Goal: Communication & Community: Answer question/provide support

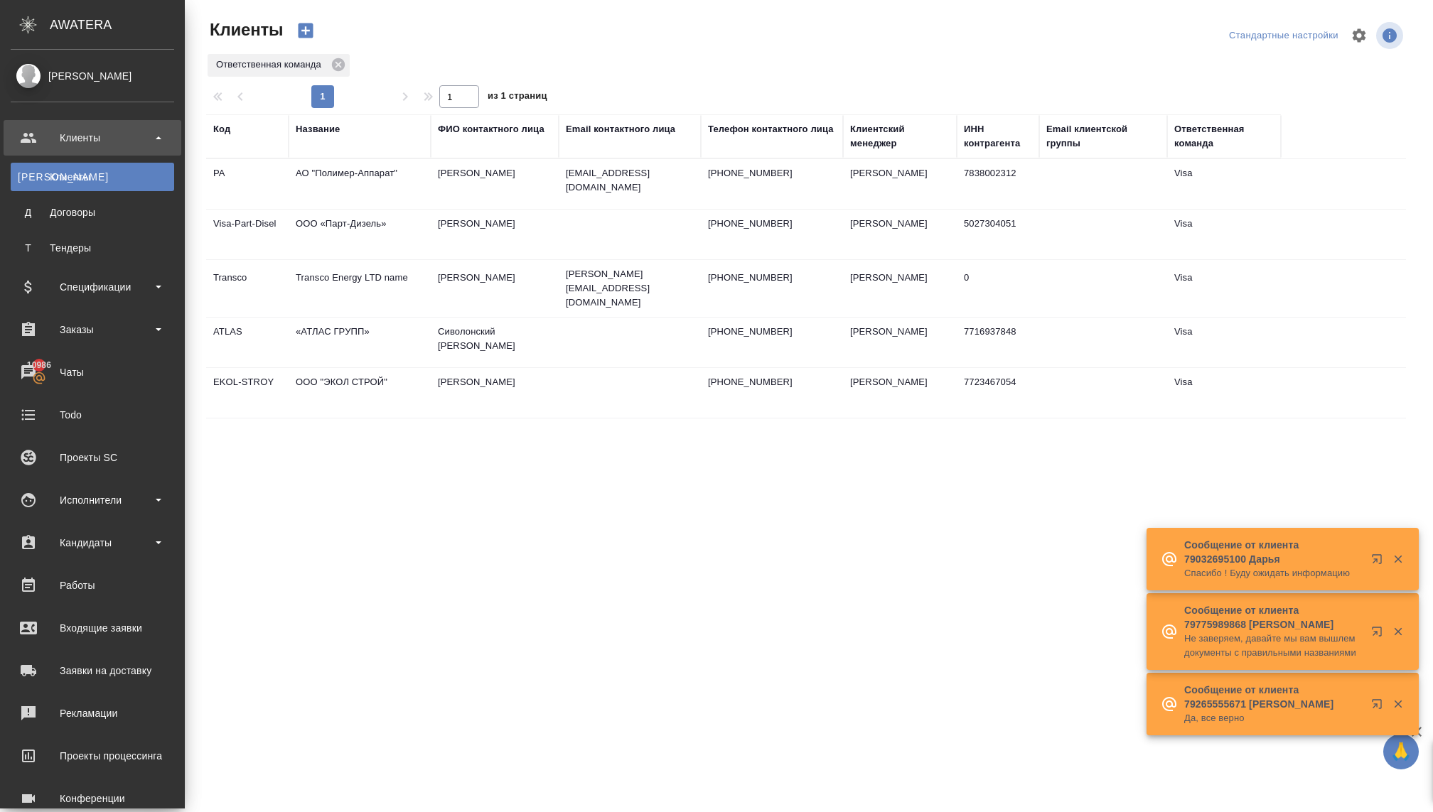
select select "RU"
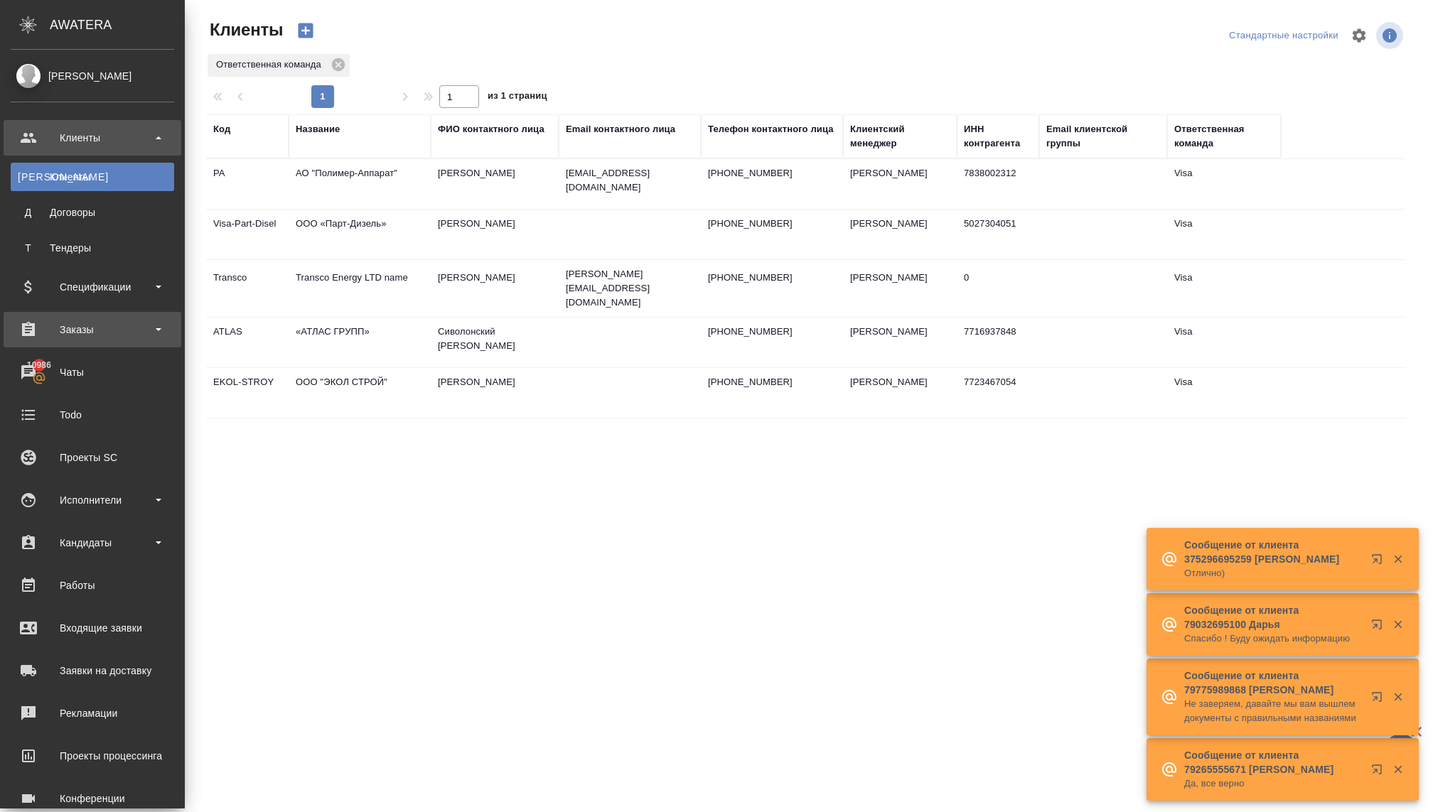
click at [94, 336] on div "Заказы" at bounding box center [92, 329] width 163 height 21
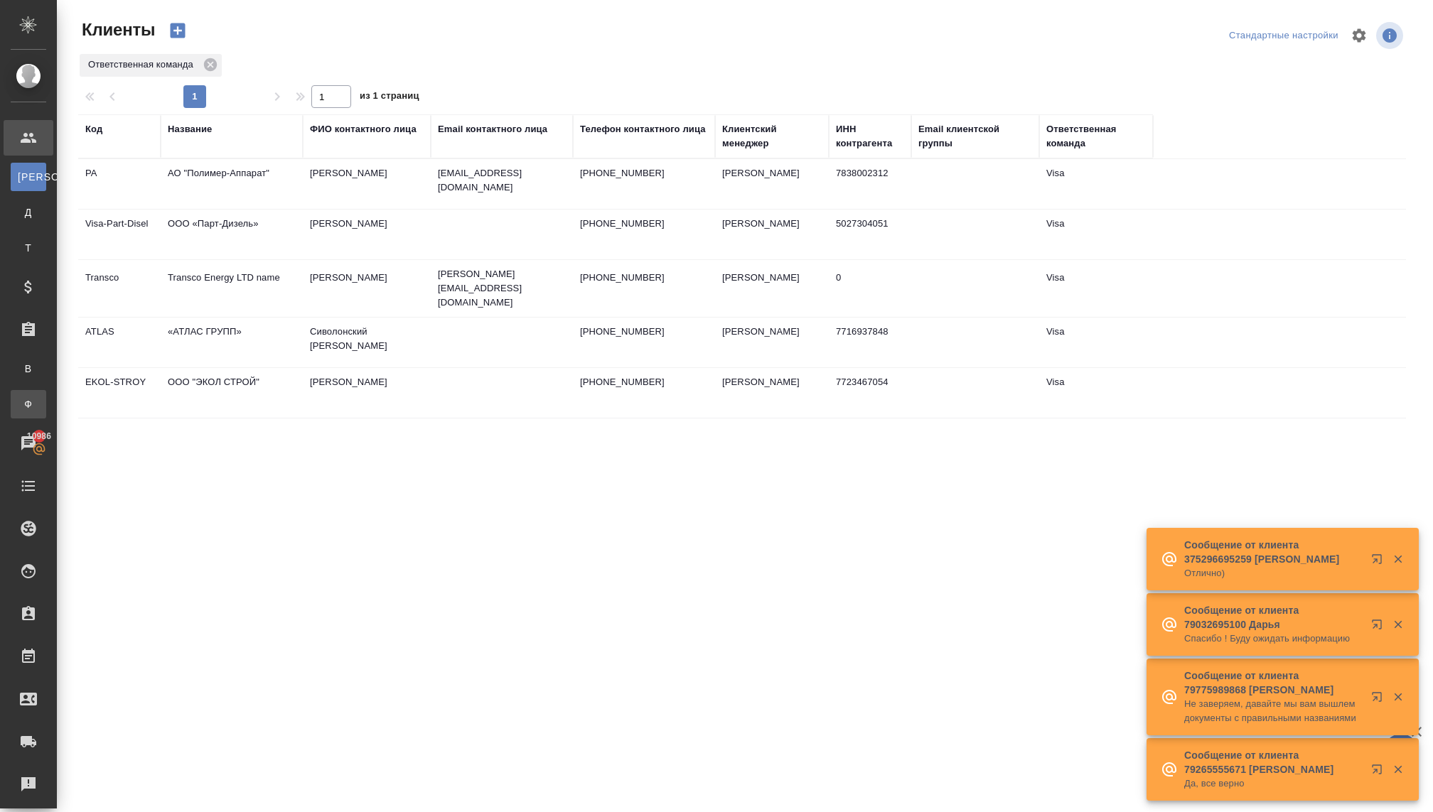
click at [21, 404] on div "Заказы физ. лиц" at bounding box center [10, 404] width 21 height 14
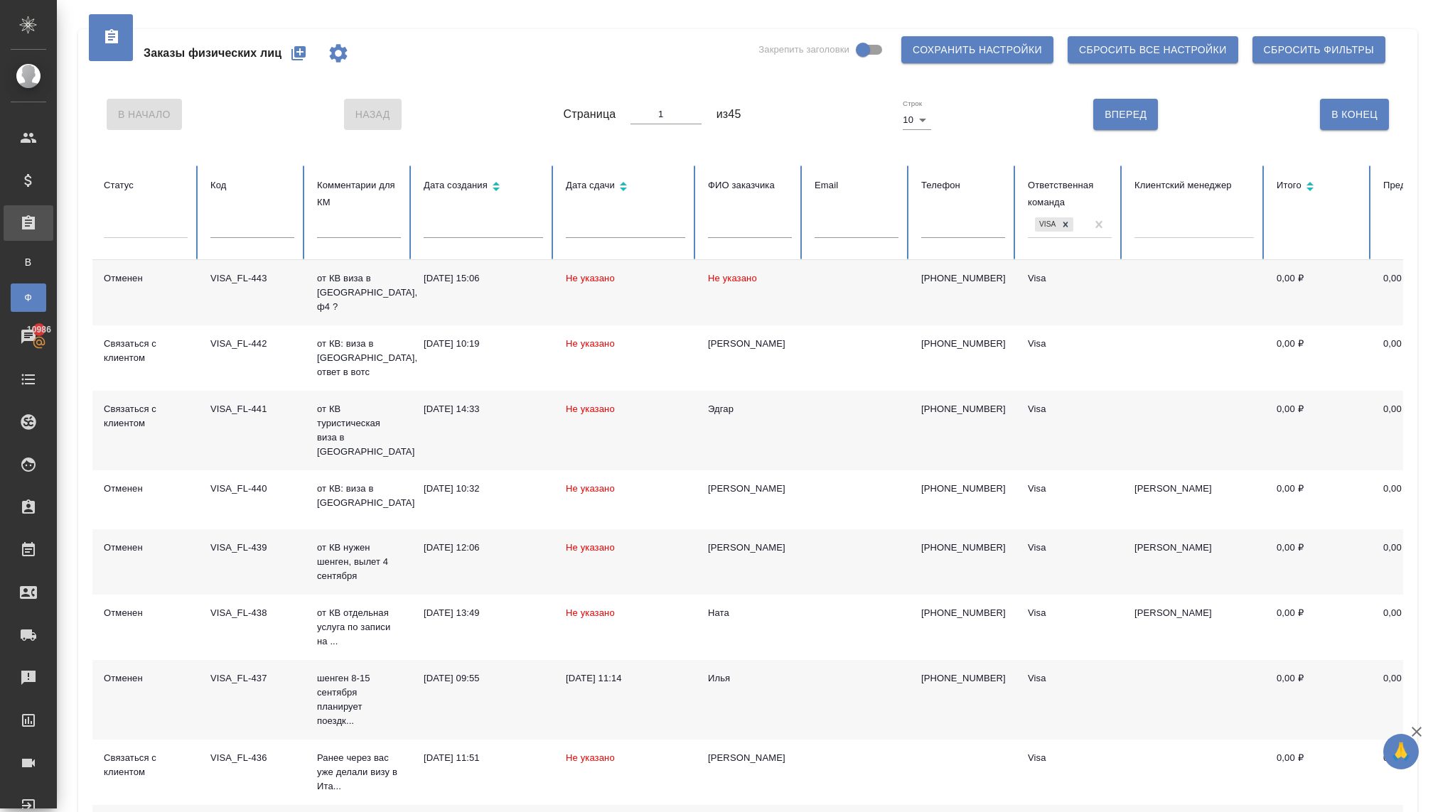
click at [314, 55] on button "button" at bounding box center [298, 53] width 34 height 34
click at [302, 58] on div "Заказы физических лиц" at bounding box center [232, 53] width 258 height 34
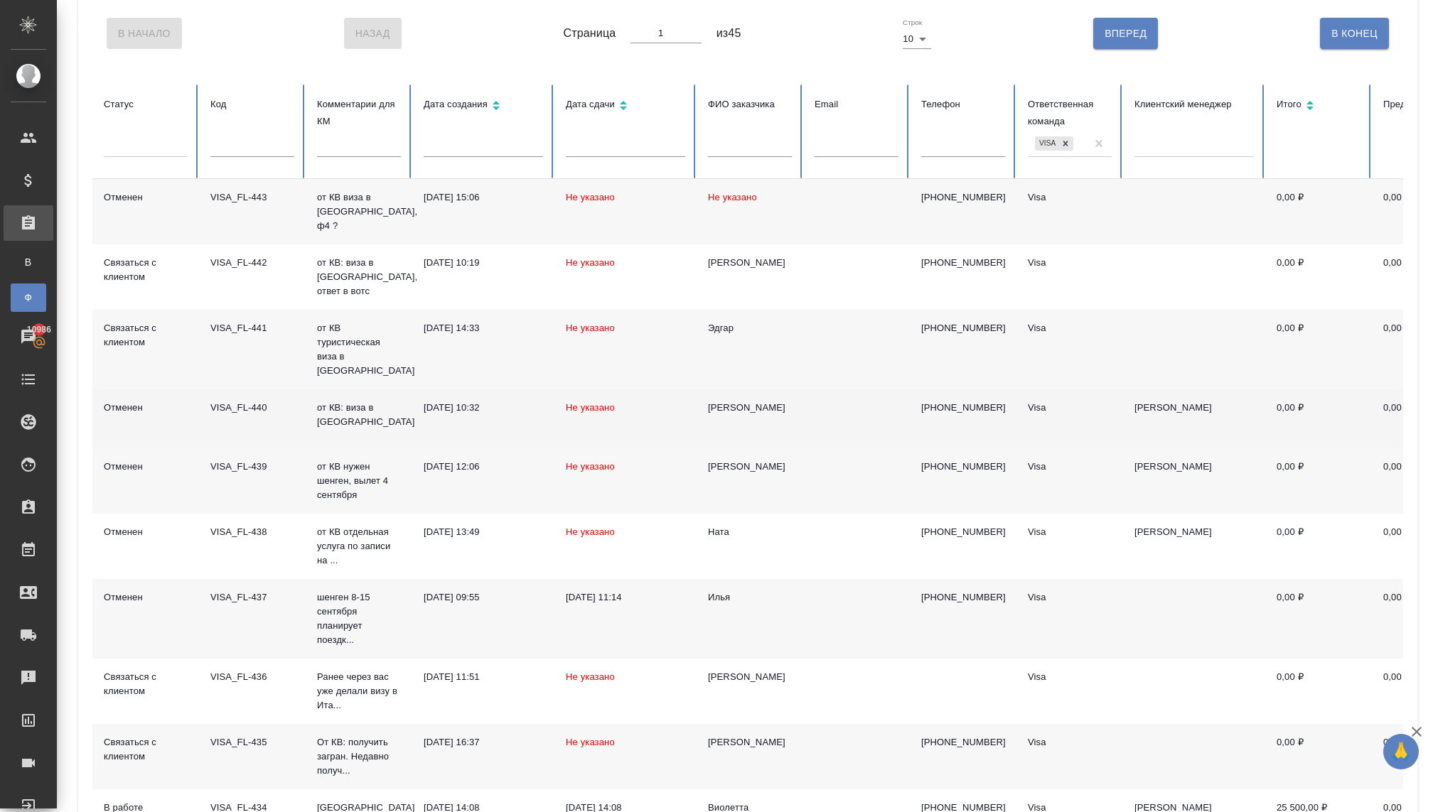
scroll to position [165, 0]
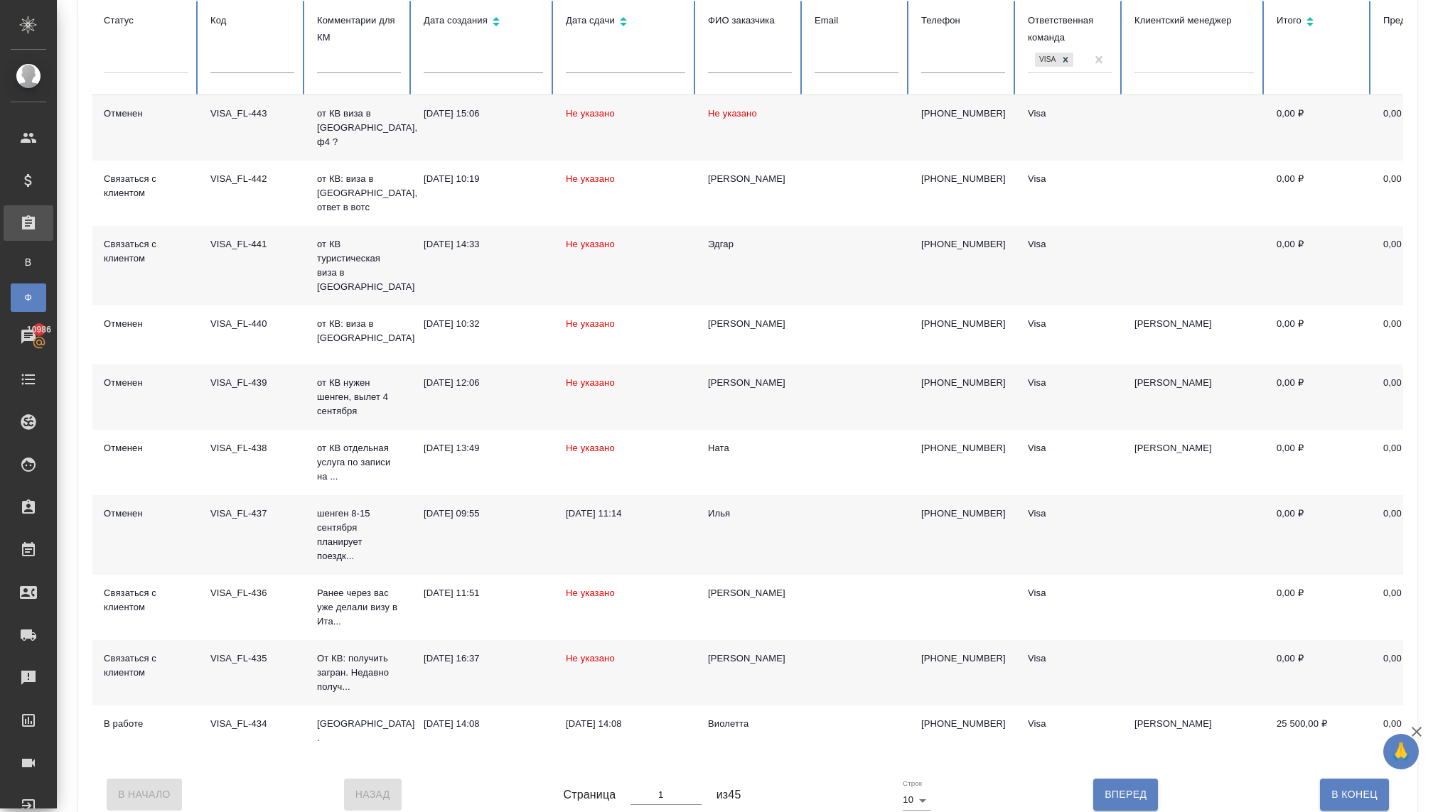
click at [1093, 779] on button "Вперед" at bounding box center [1125, 794] width 65 height 31
type input "2"
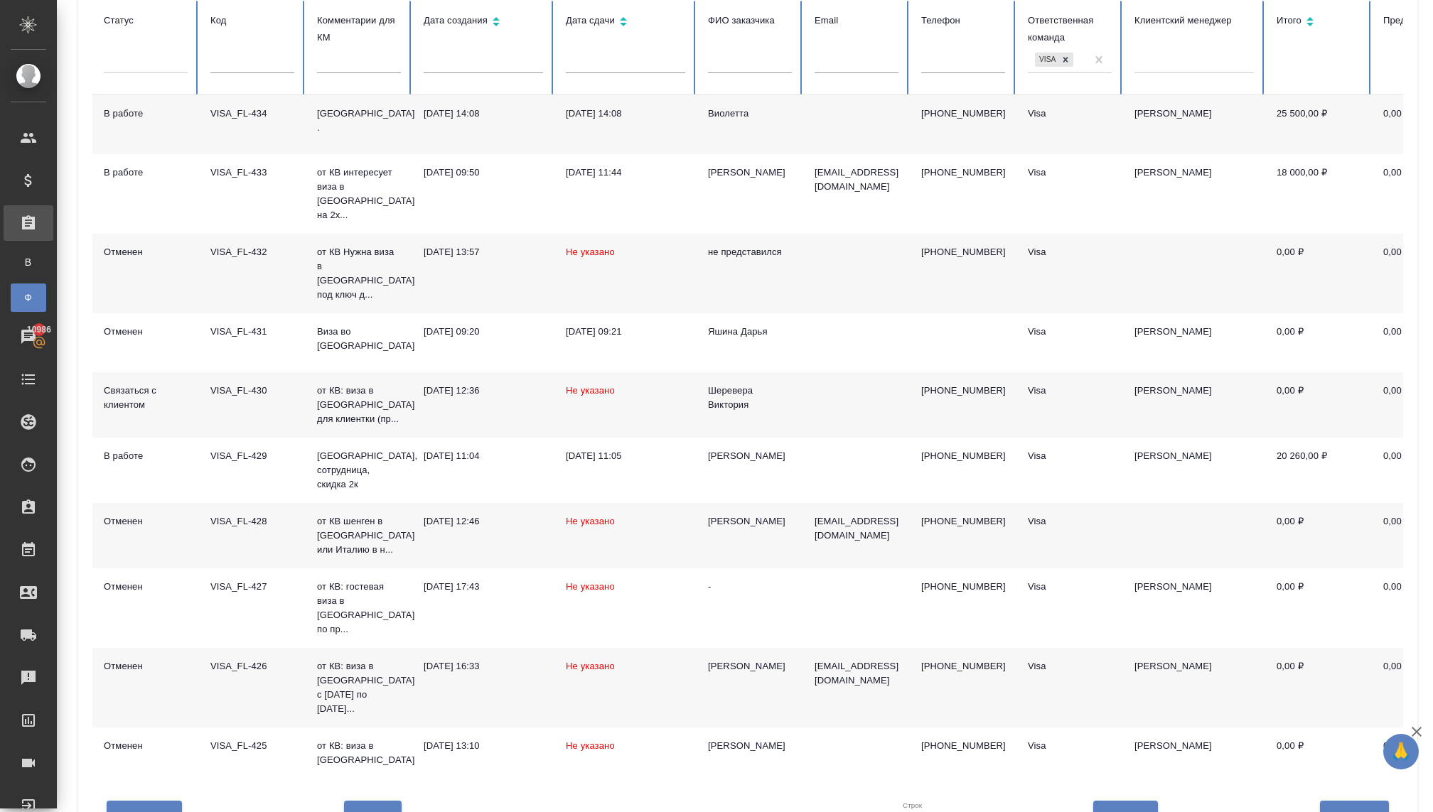
scroll to position [151, 0]
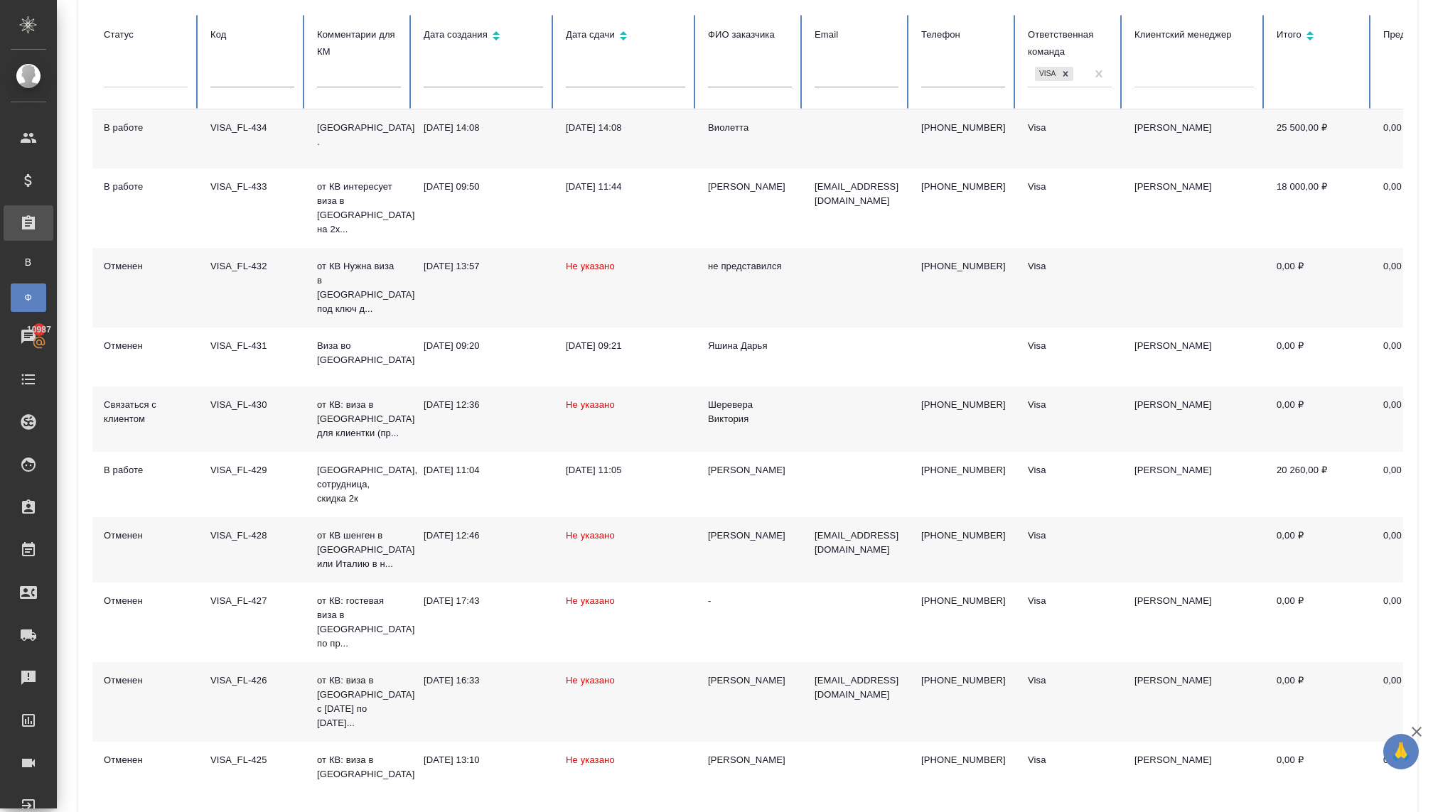
type input "3"
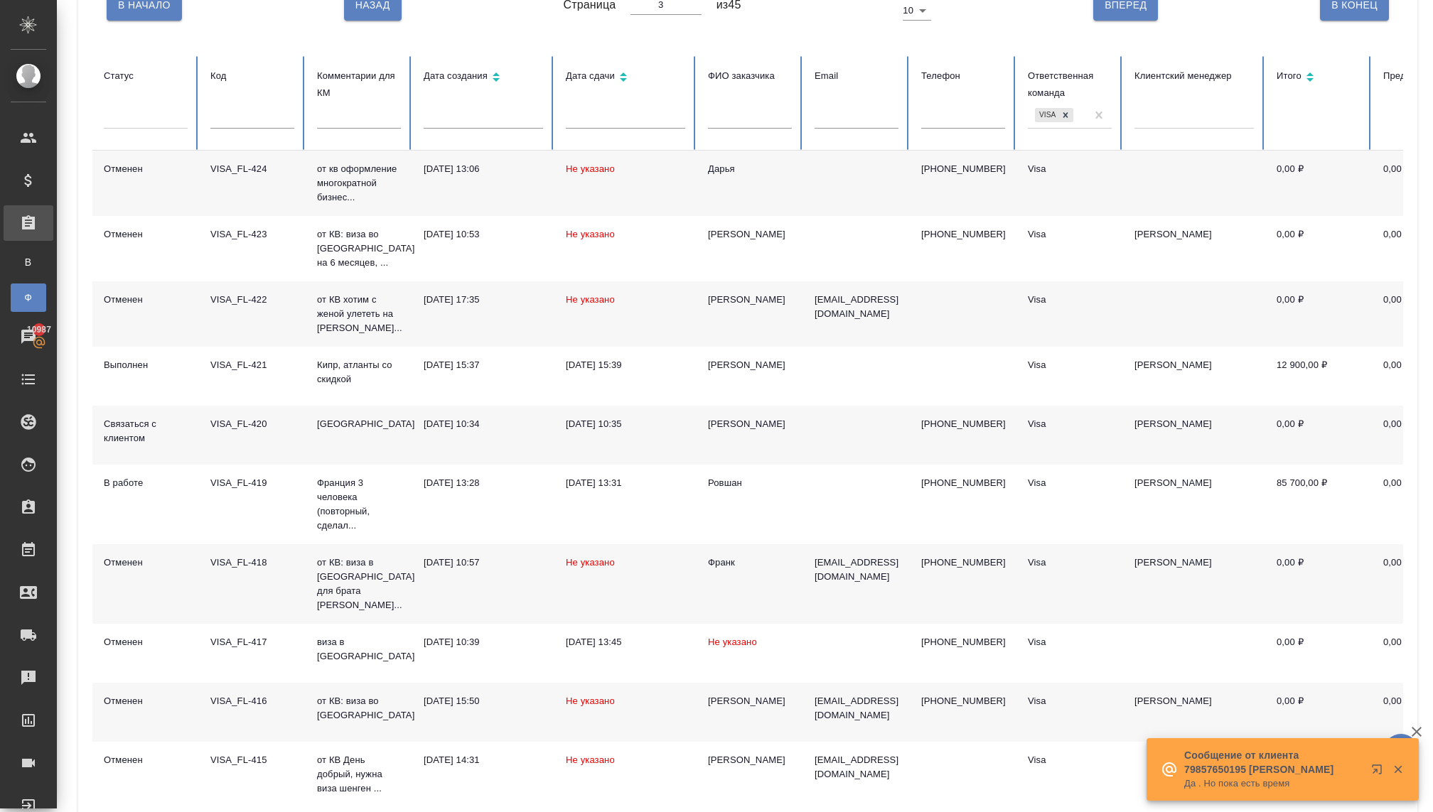
scroll to position [158, 0]
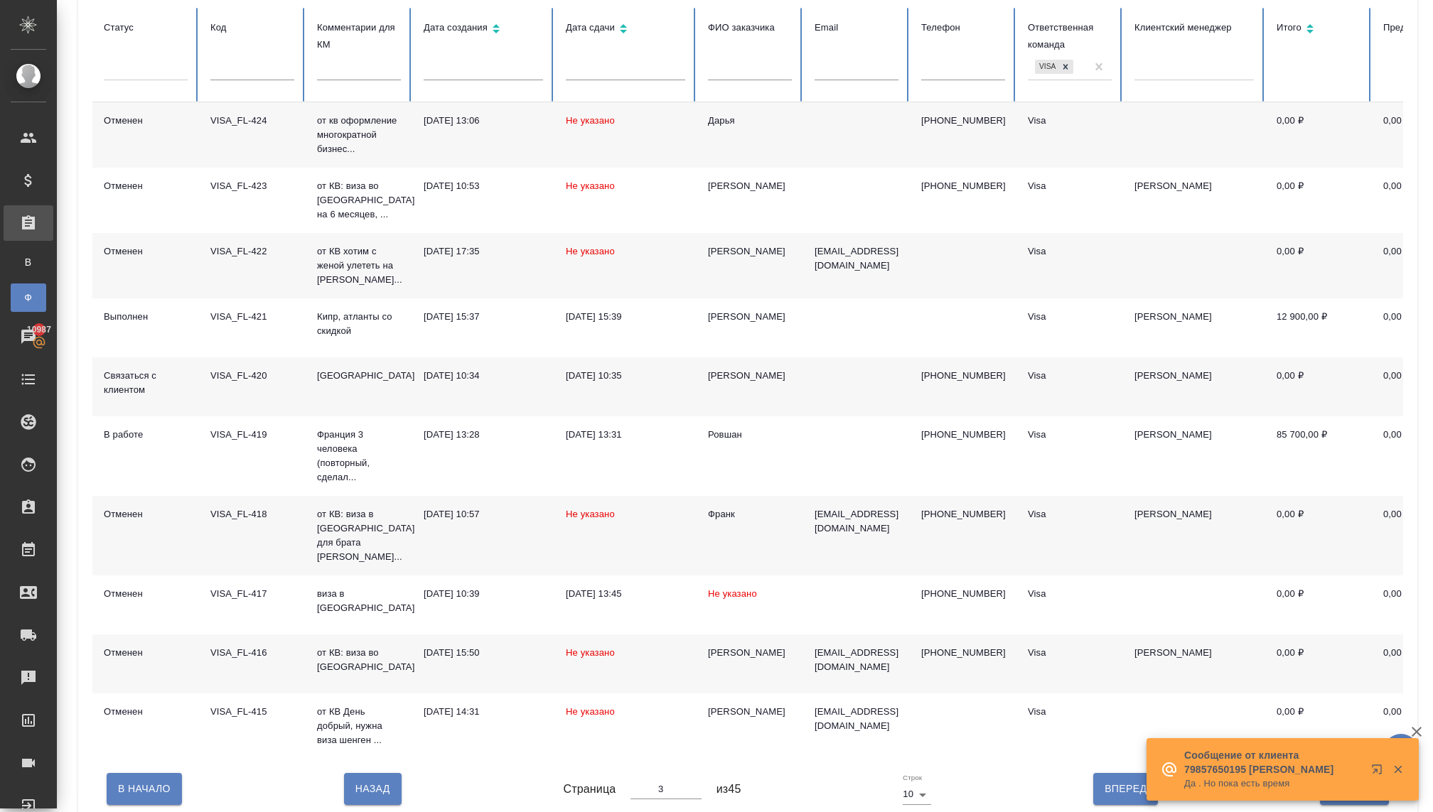
click at [371, 785] on button "Назад" at bounding box center [373, 788] width 58 height 31
type input "2"
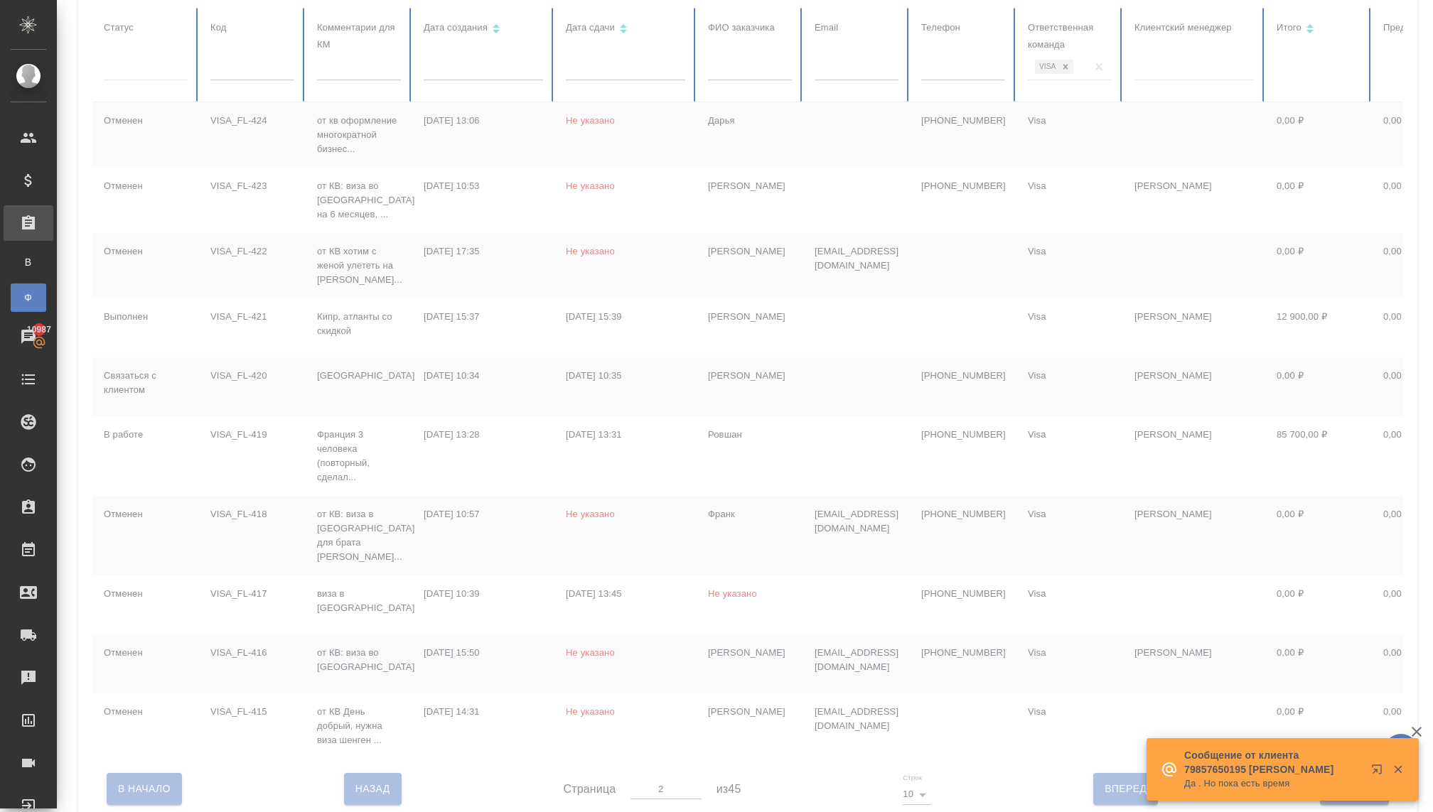
scroll to position [151, 0]
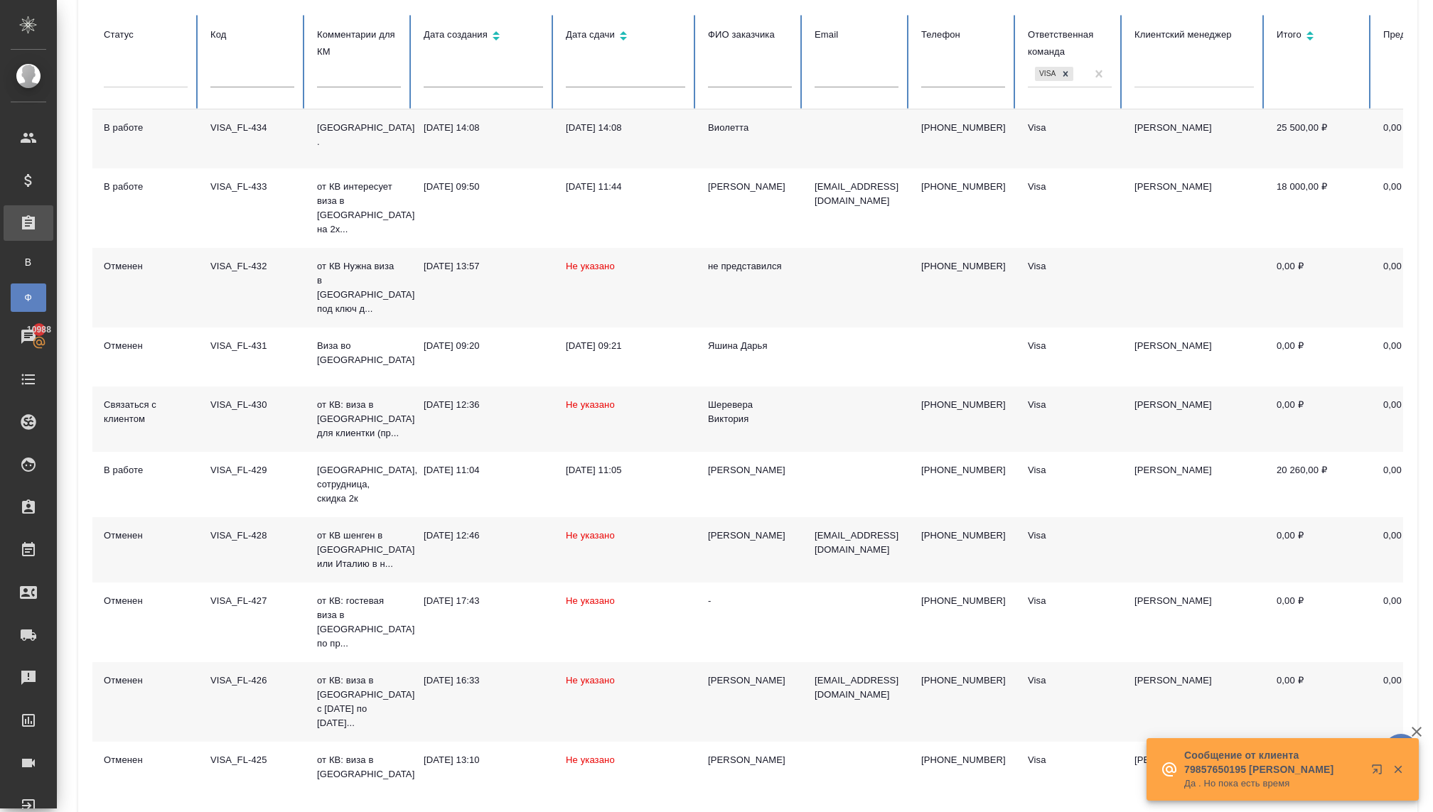
type input "1"
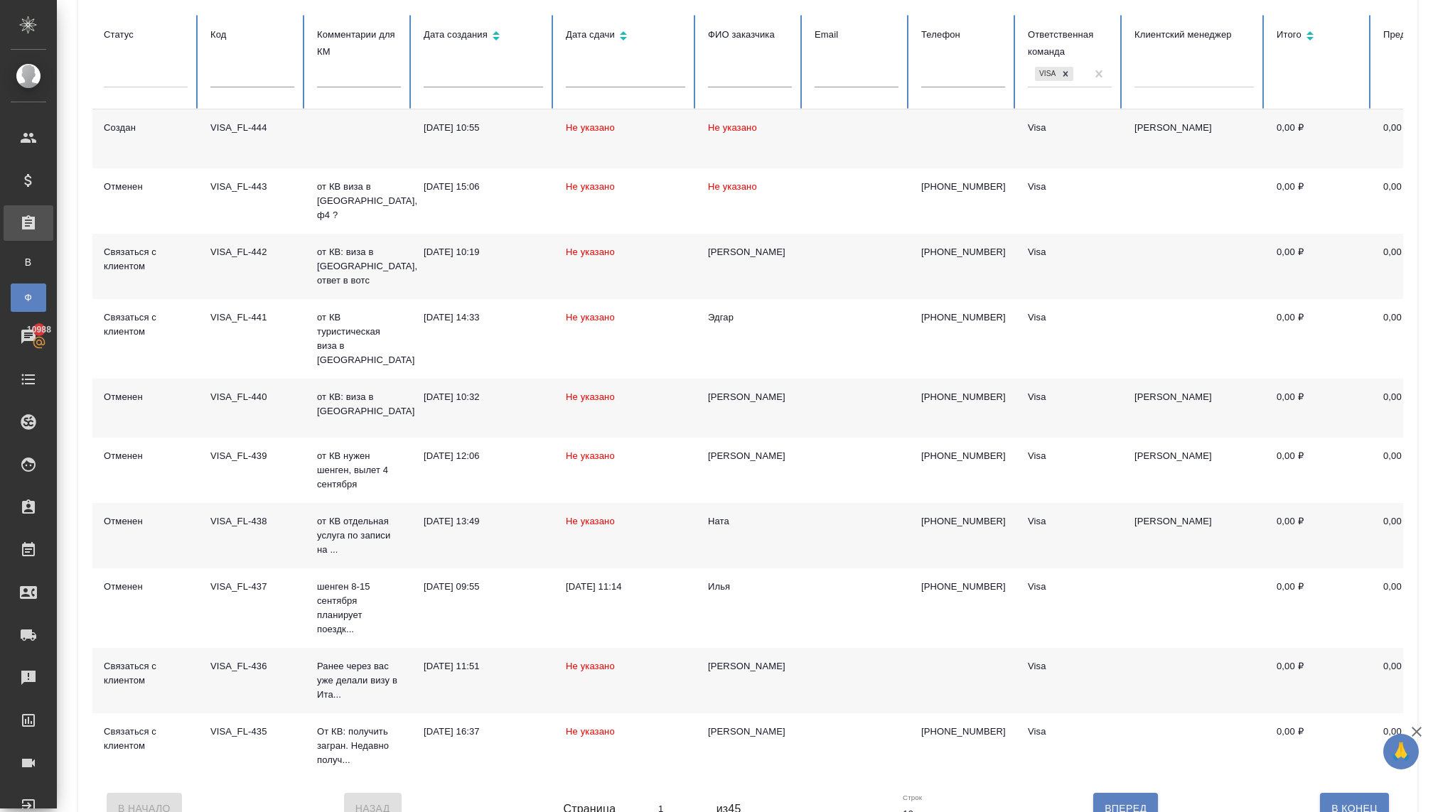
click at [121, 85] on div at bounding box center [146, 73] width 84 height 27
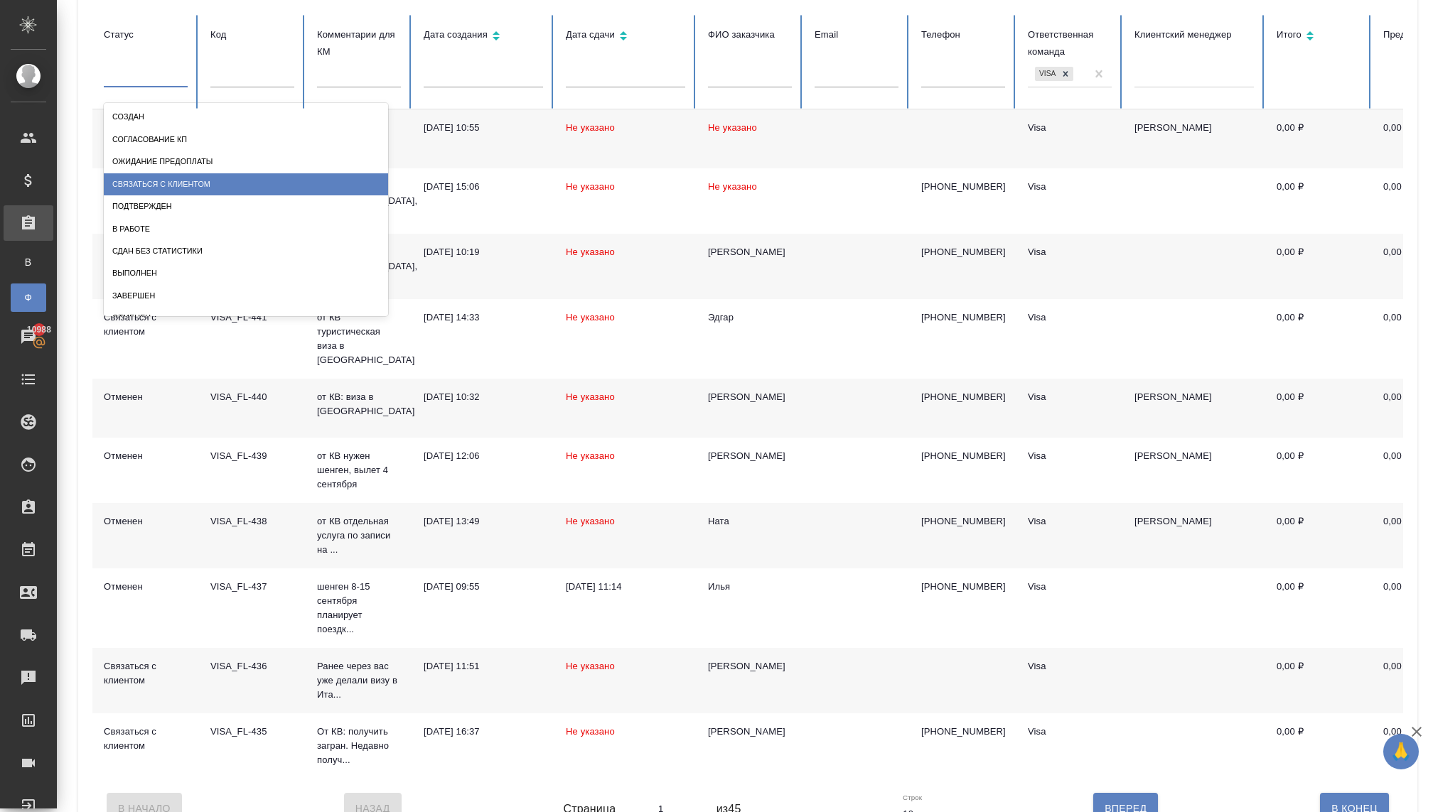
click at [146, 180] on div "Связаться с клиентом" at bounding box center [246, 184] width 284 height 22
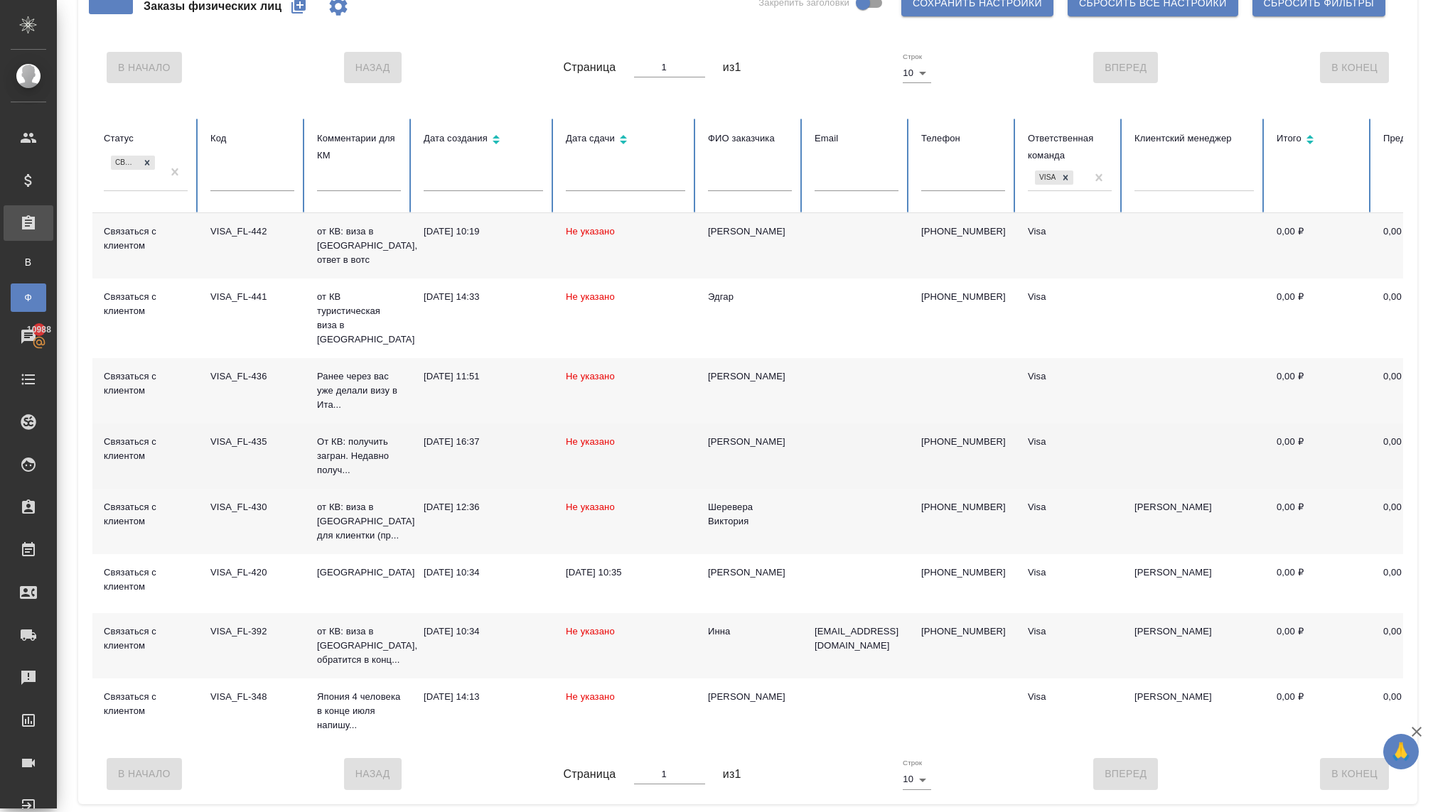
scroll to position [33, 0]
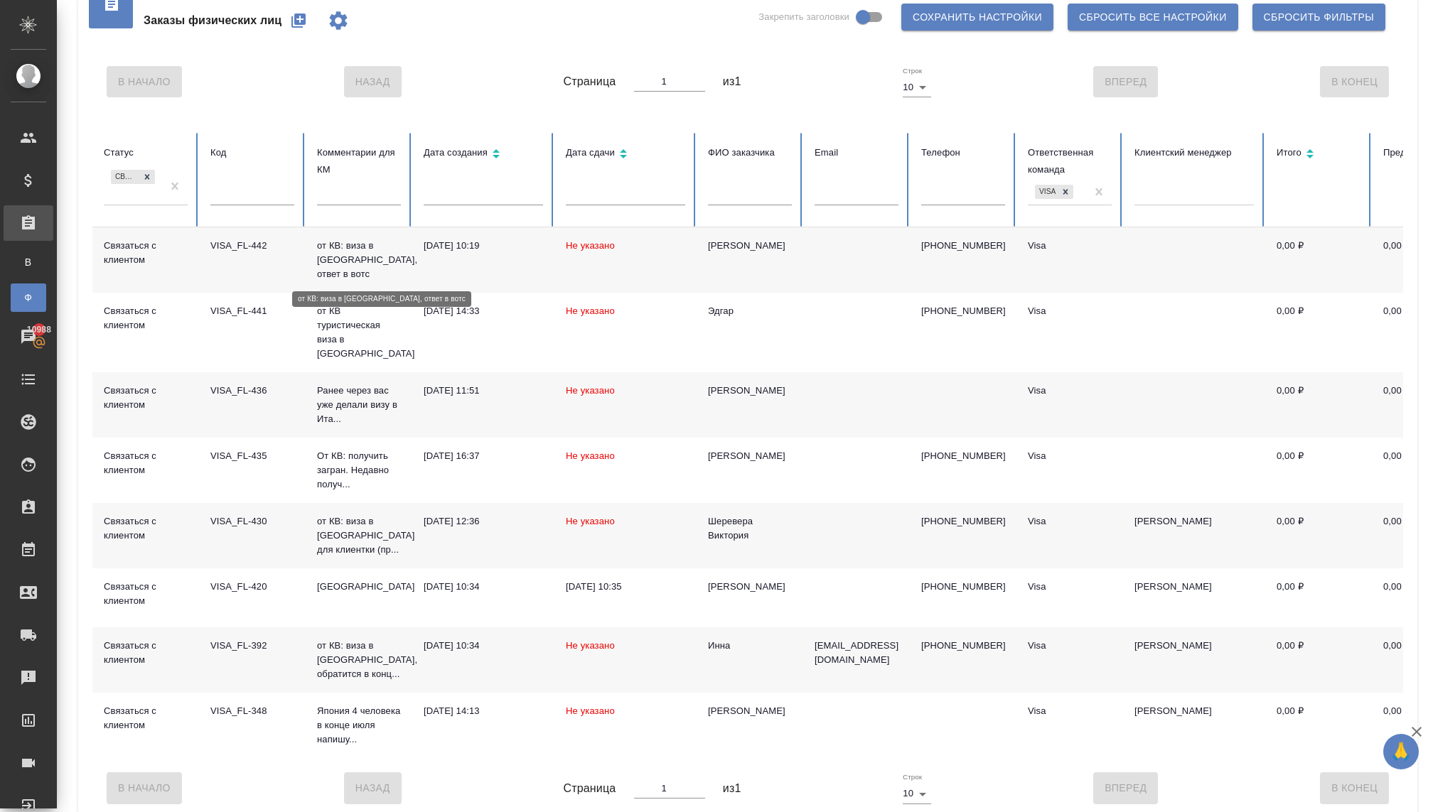
click at [352, 262] on p "от КВ: виза в [GEOGRAPHIC_DATA], ответ в вотс" at bounding box center [359, 260] width 84 height 43
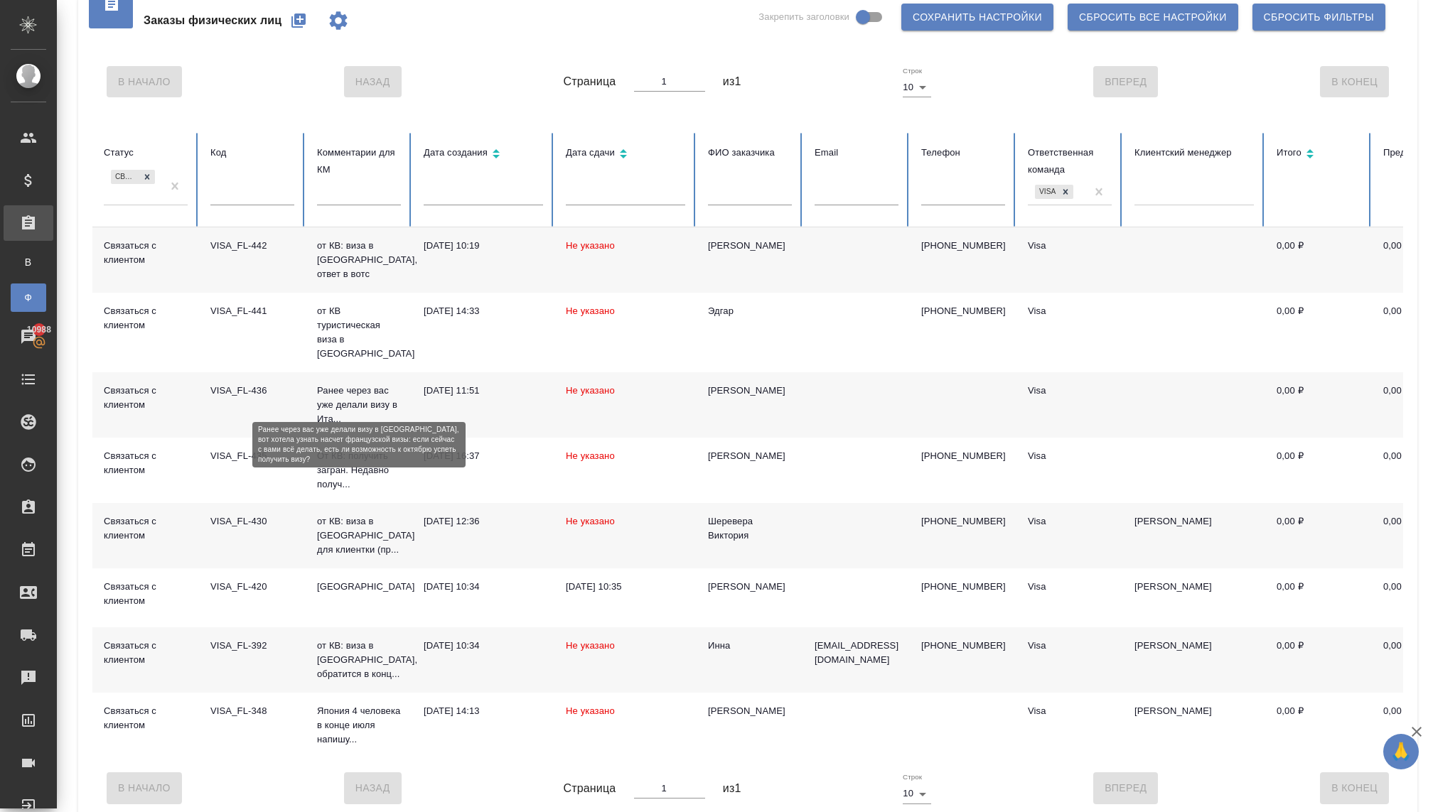
click at [328, 409] on p "Ранее через вас уже делали визу в Ита..." at bounding box center [359, 405] width 84 height 43
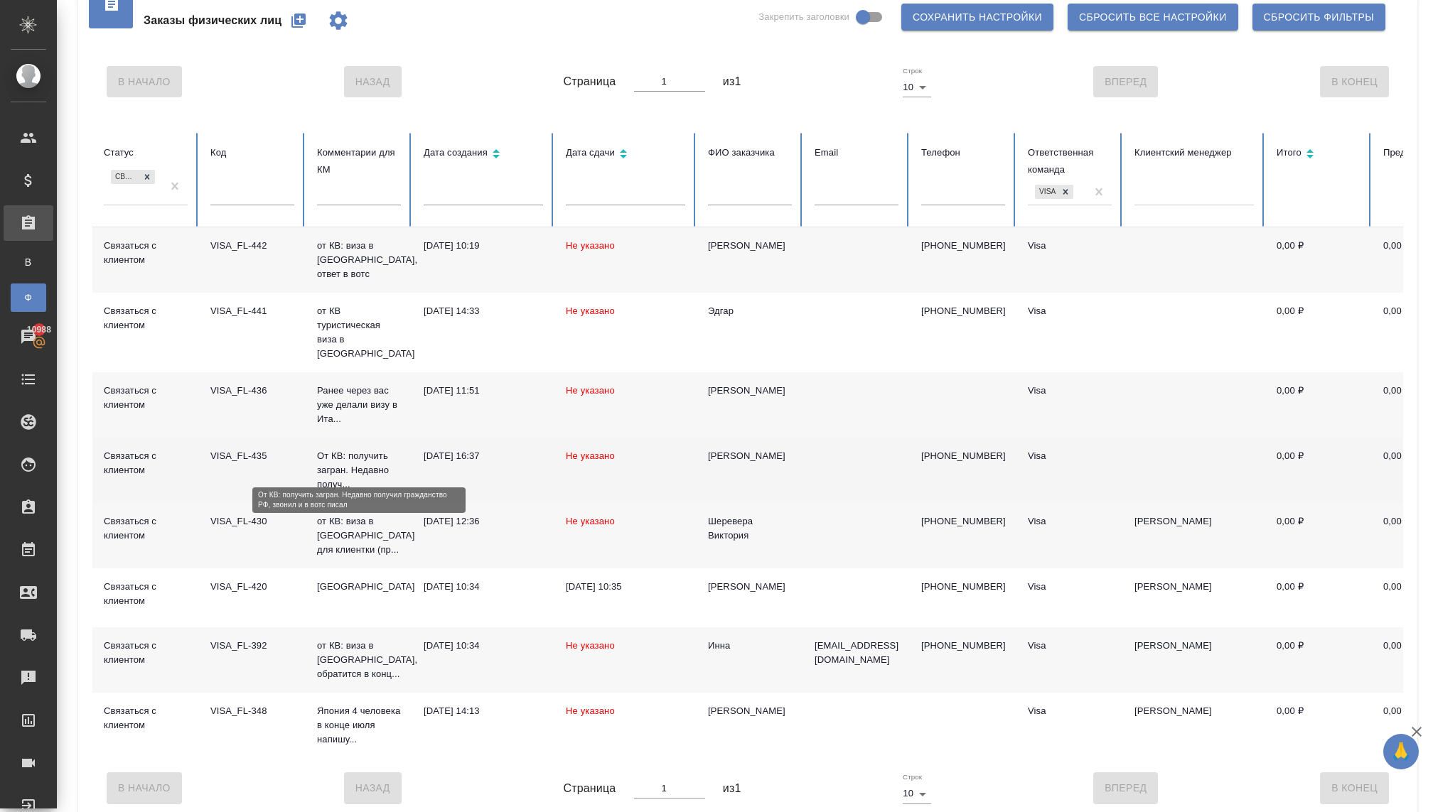
click at [339, 458] on p "От КВ: получить загран. Недавно получ..." at bounding box center [359, 470] width 84 height 43
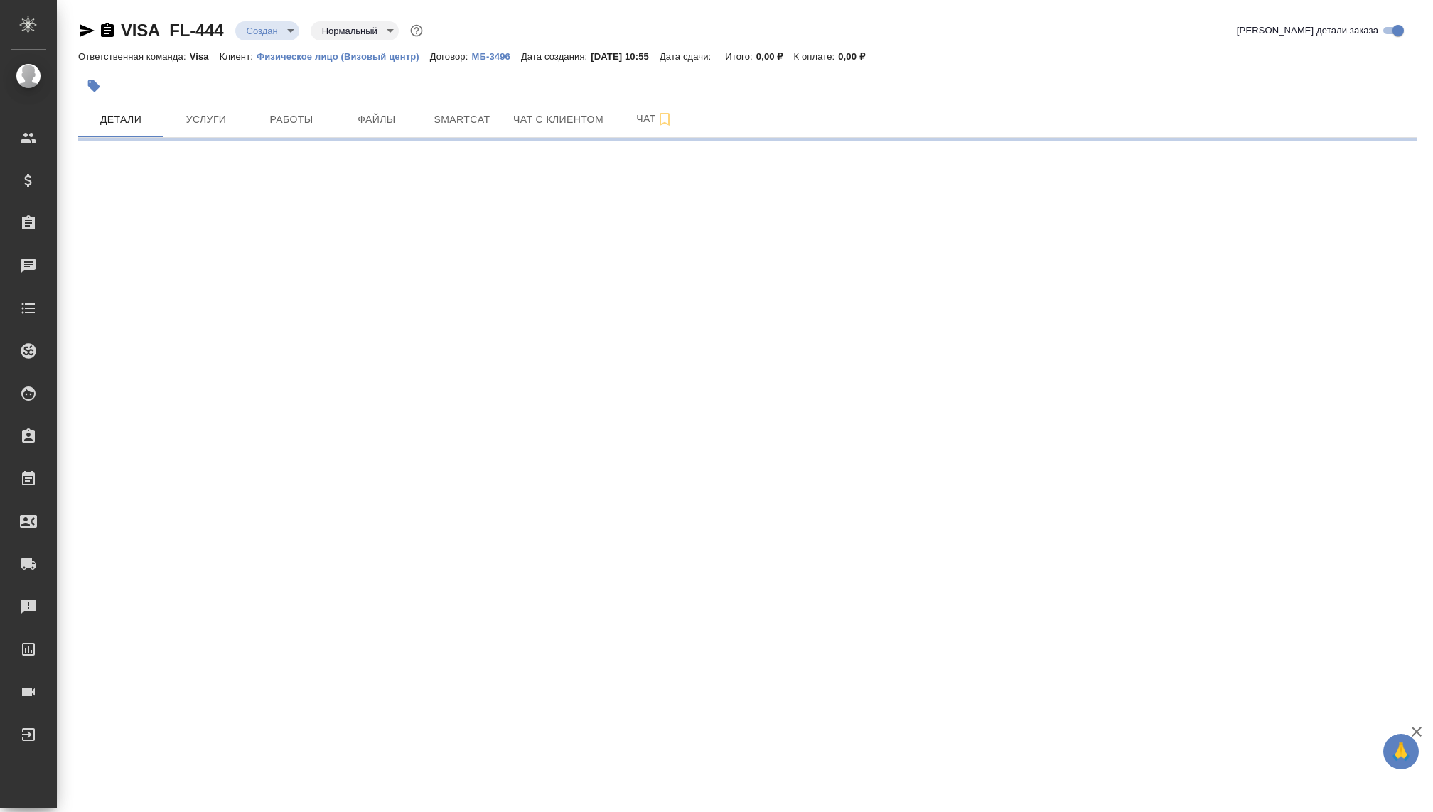
select select "RU"
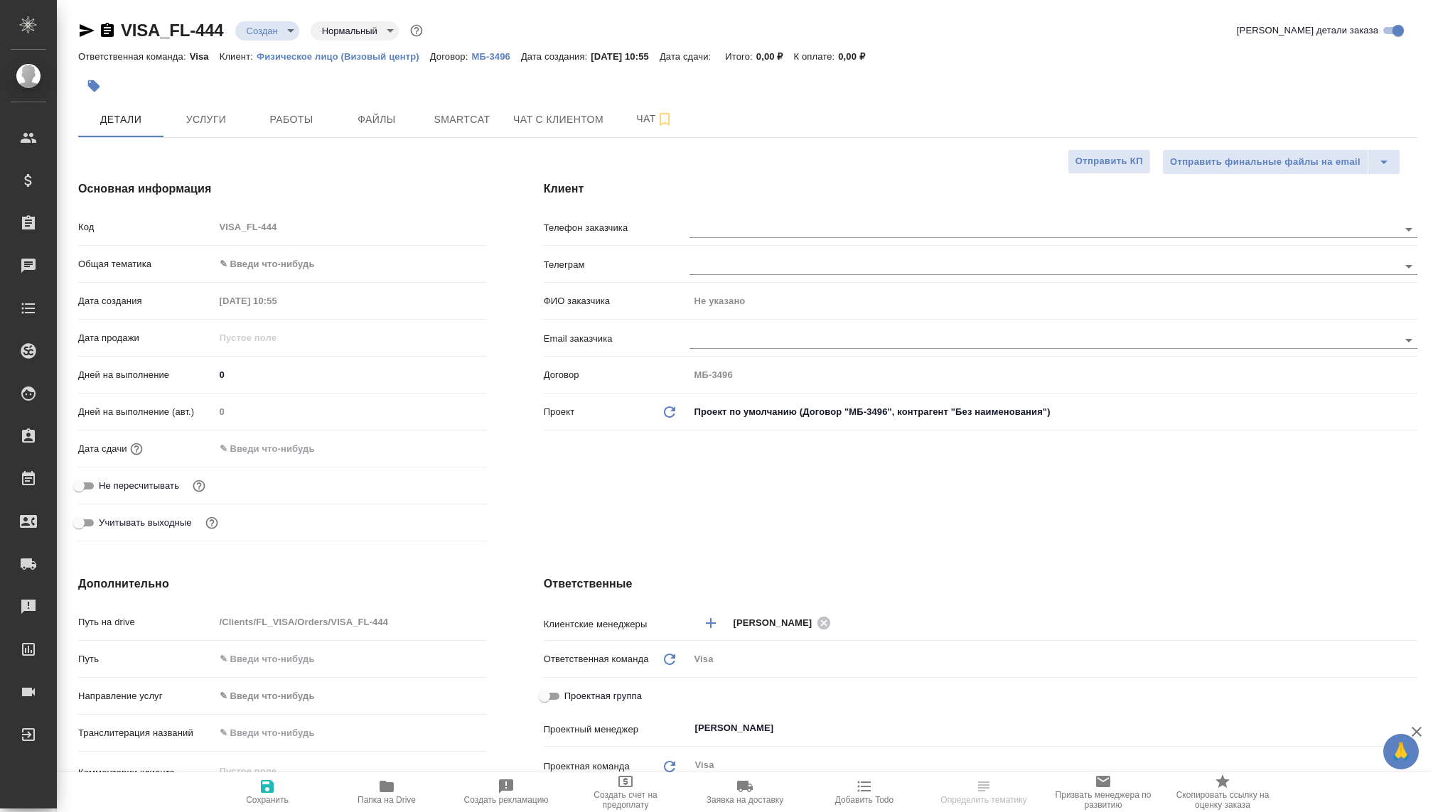
type textarea "x"
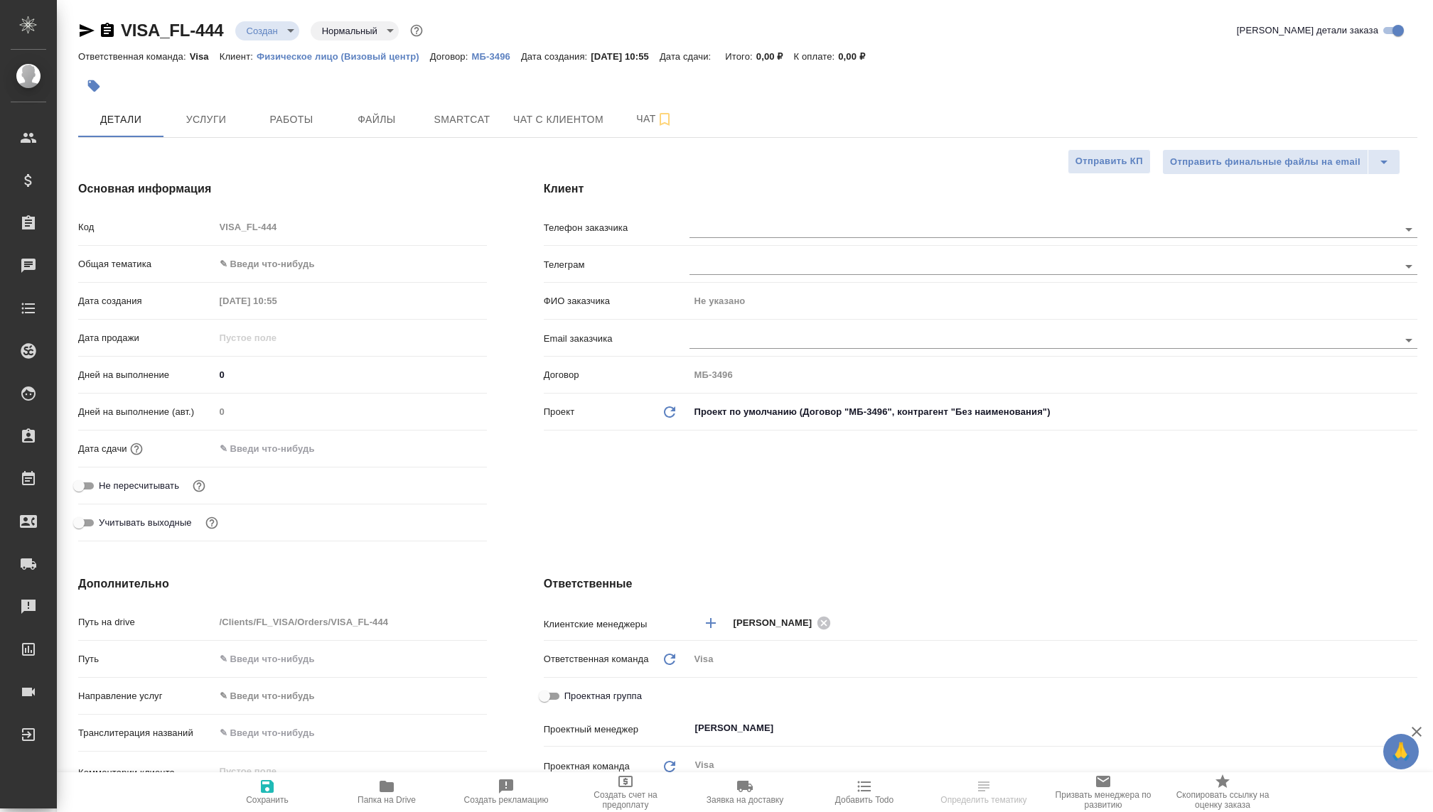
type textarea "x"
select select "RU"
type textarea "x"
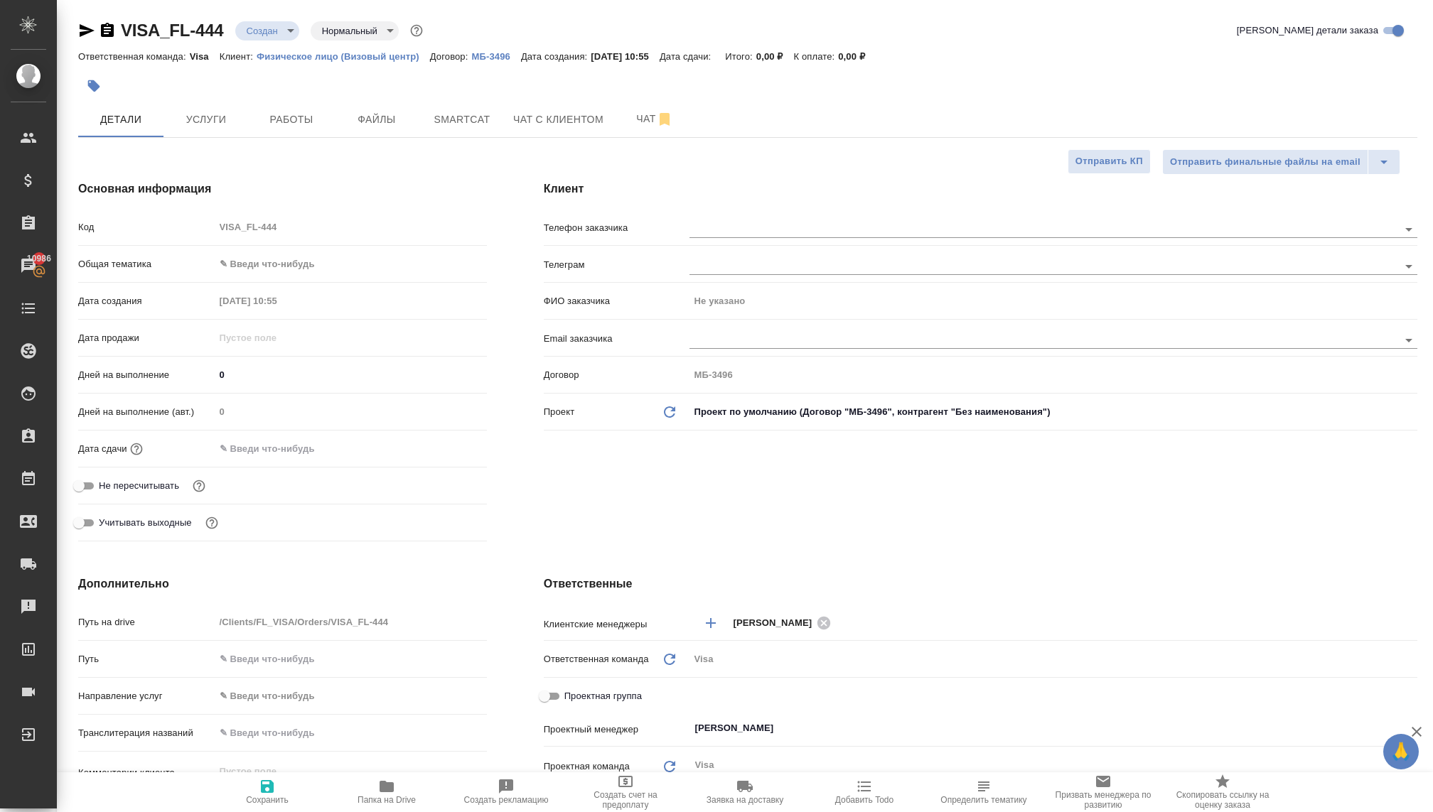
type textarea "x"
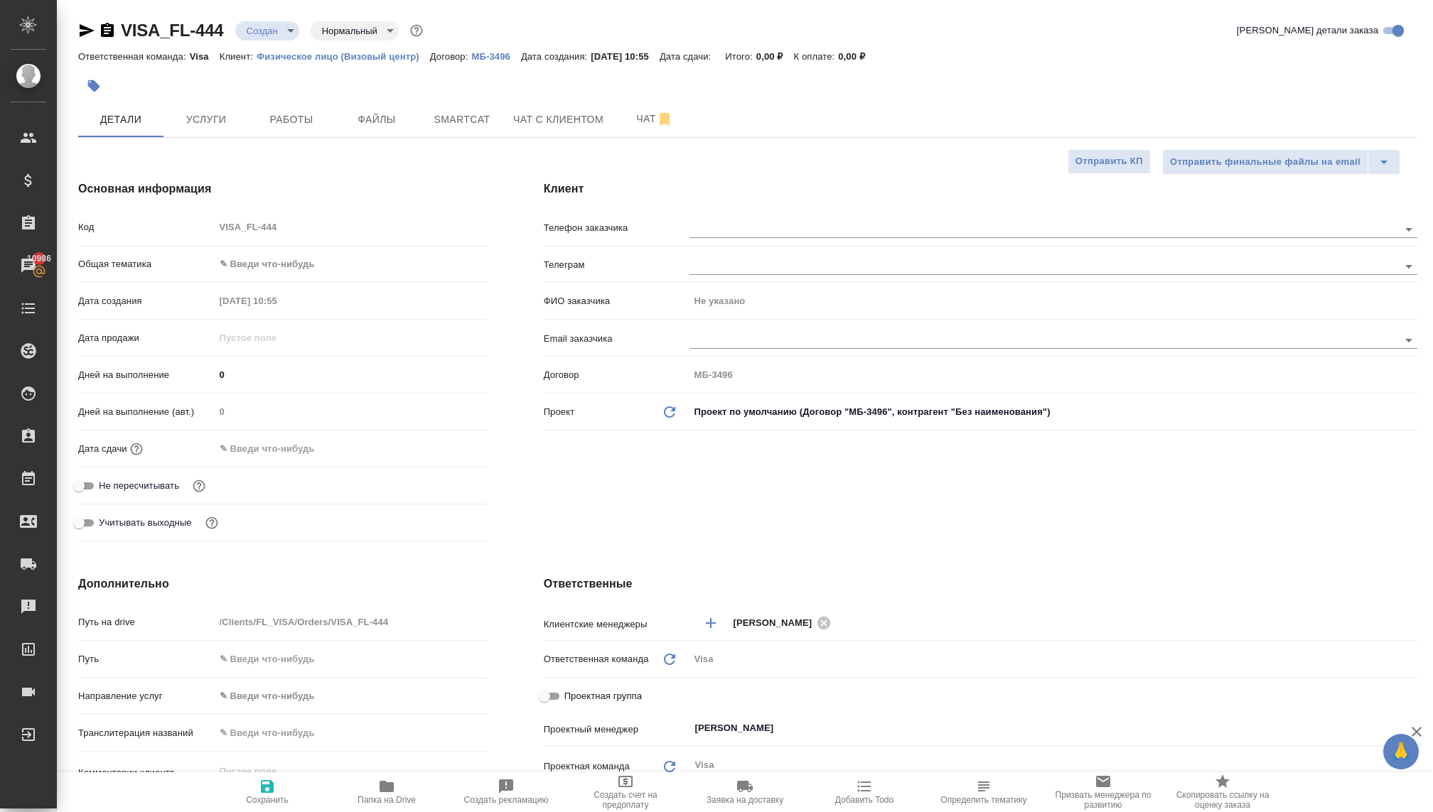
type textarea "x"
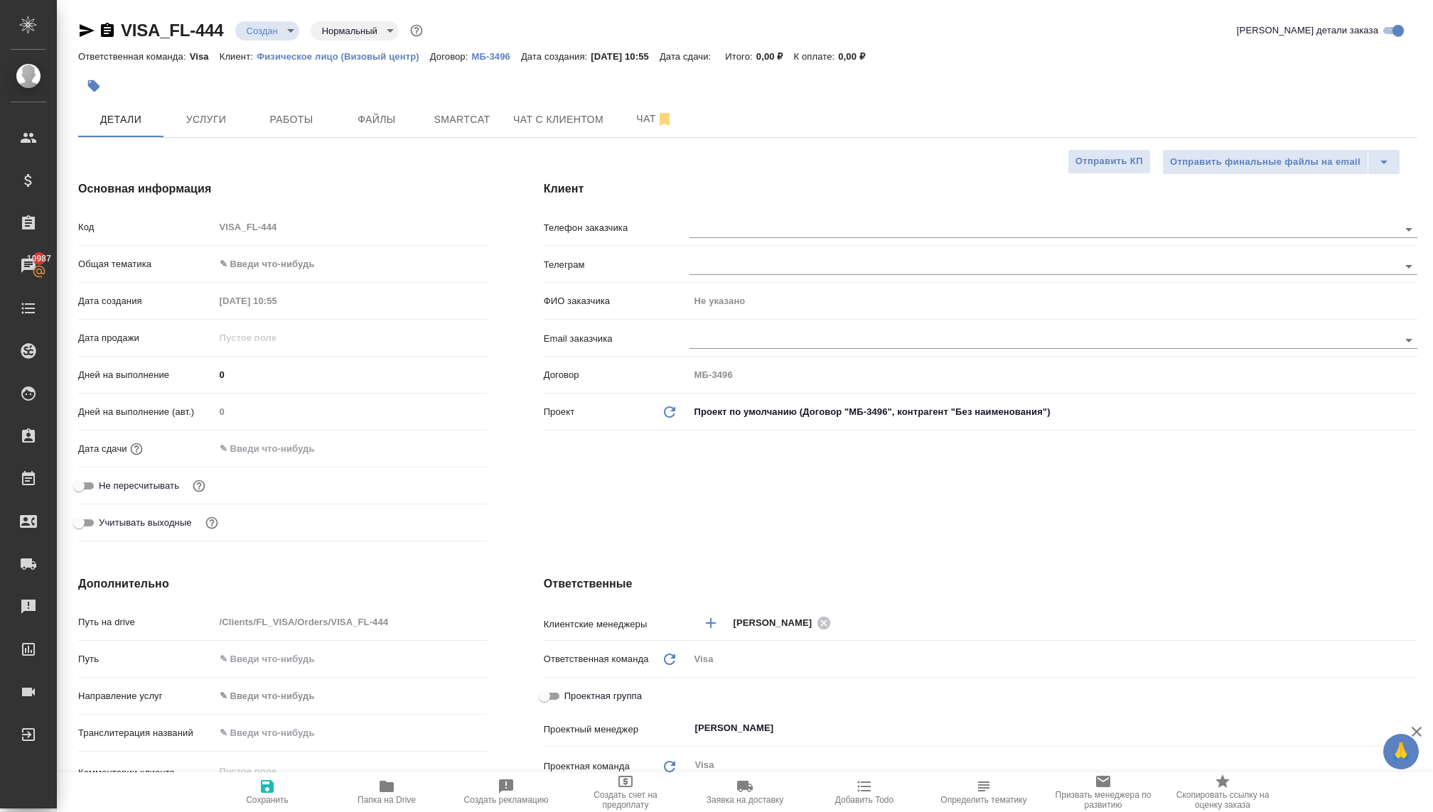
type textarea "x"
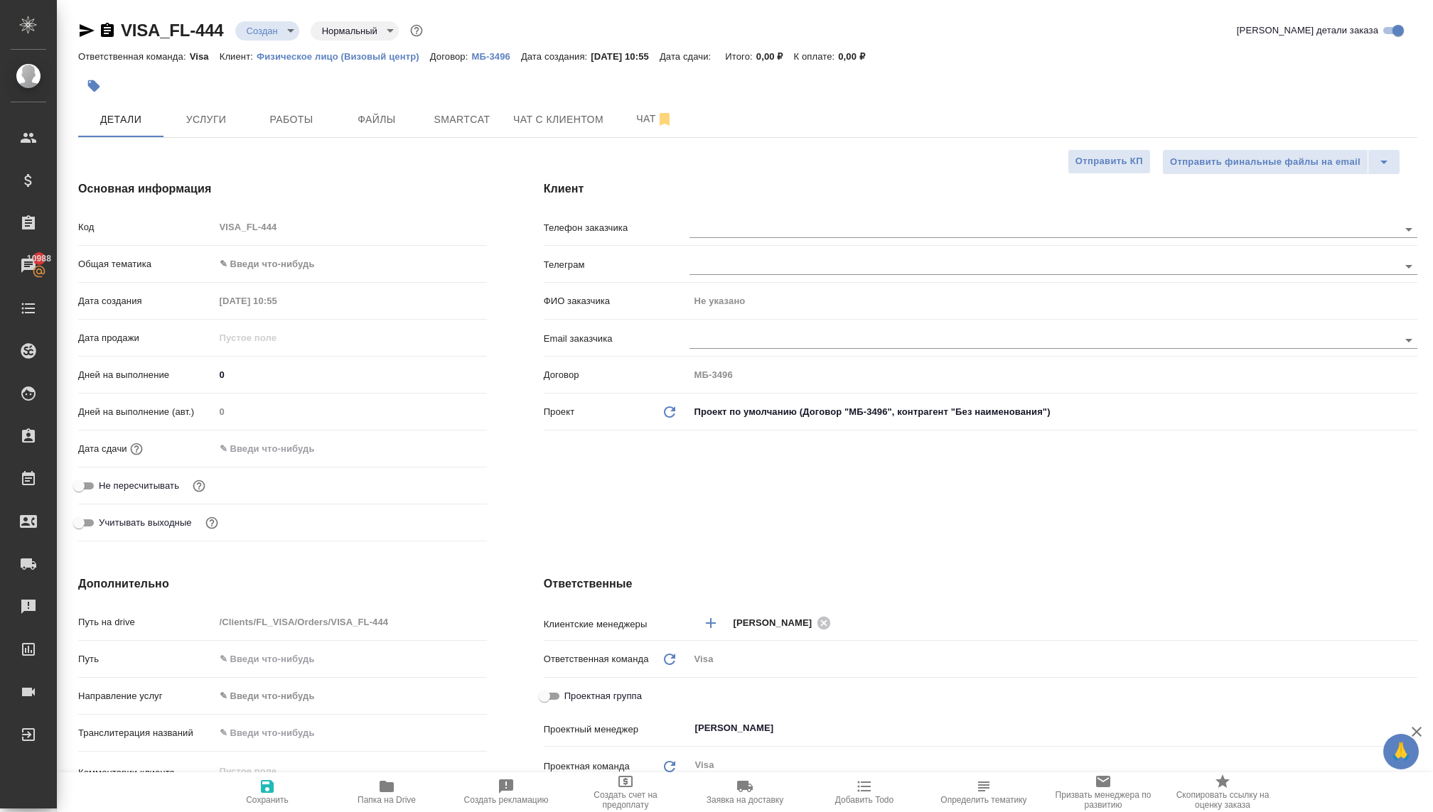
type textarea "x"
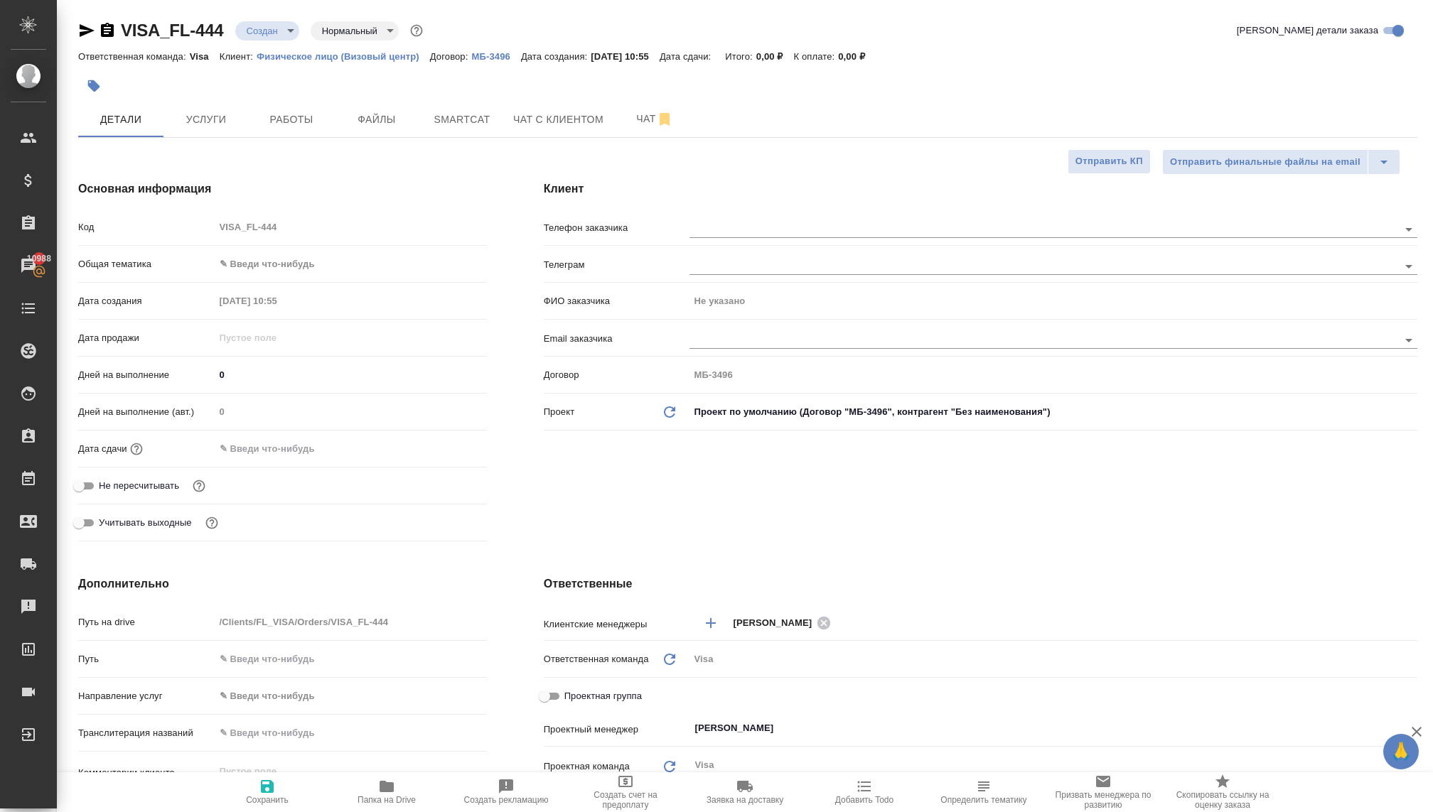
type textarea "x"
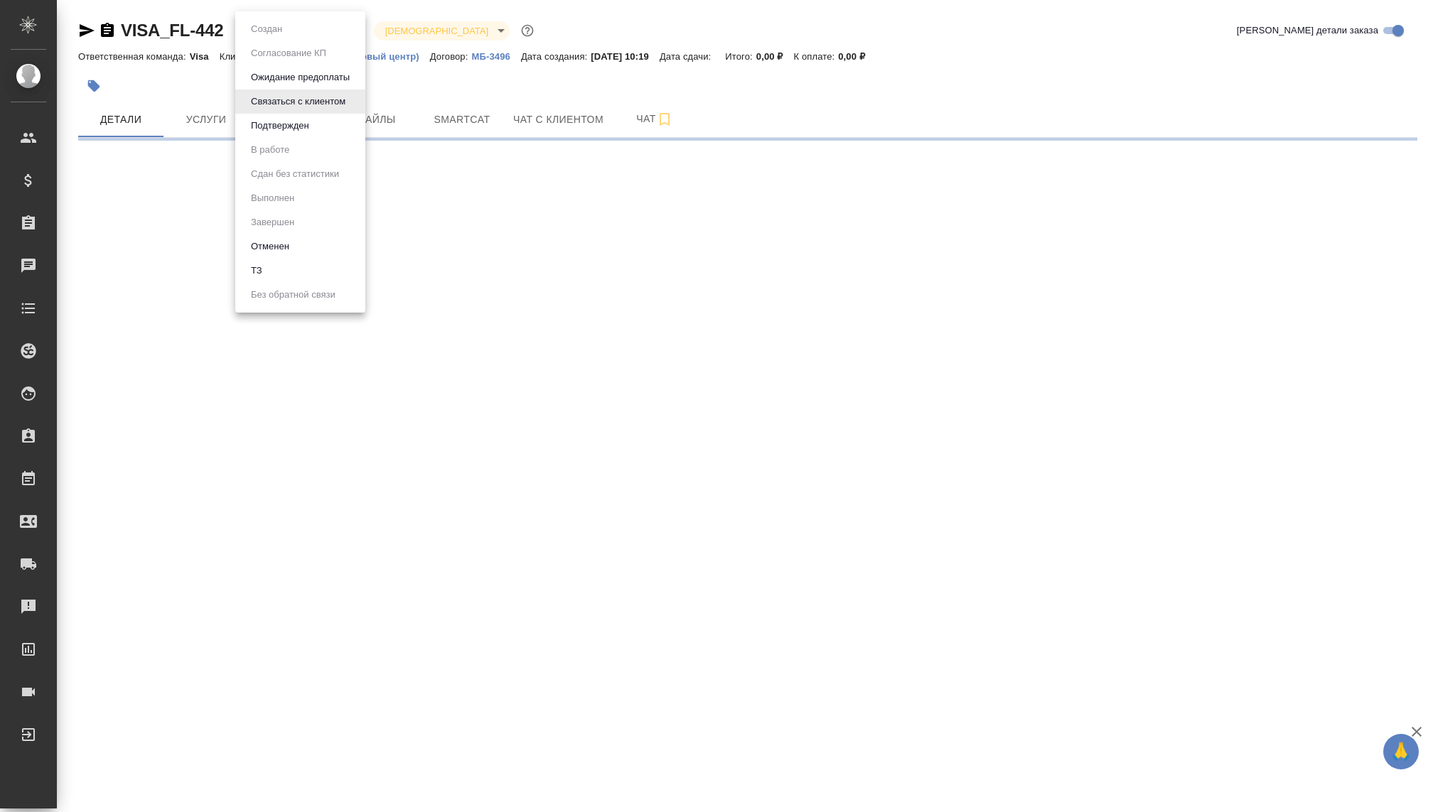
click at [265, 28] on body "🙏 .cls-1 fill:#fff; AWATERA [PERSON_NAME] Спецификации Заказы Чаты Todo Проекты…" at bounding box center [716, 406] width 1433 height 812
select select "RU"
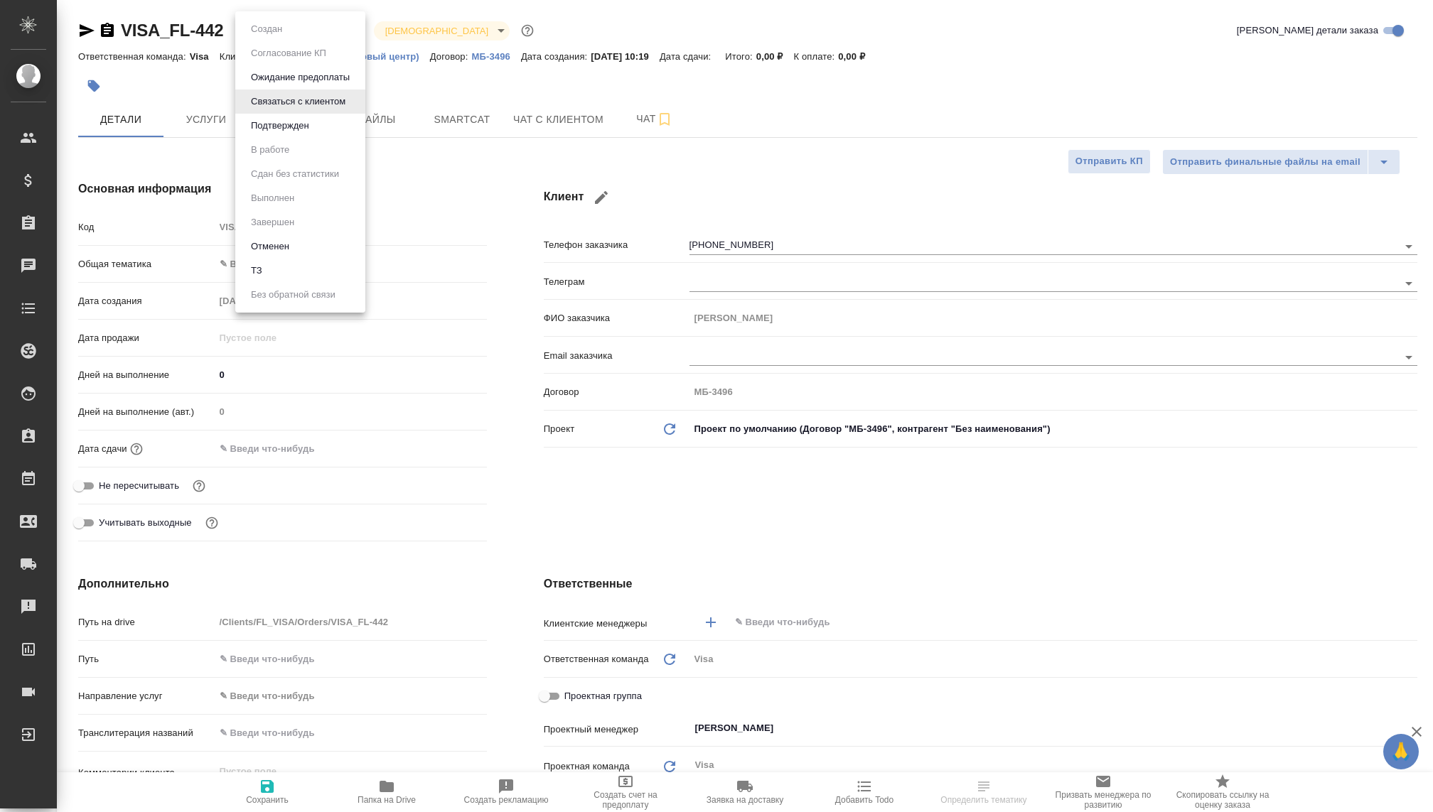
type textarea "x"
click at [277, 243] on button "Отменен" at bounding box center [270, 247] width 47 height 16
type textarea "x"
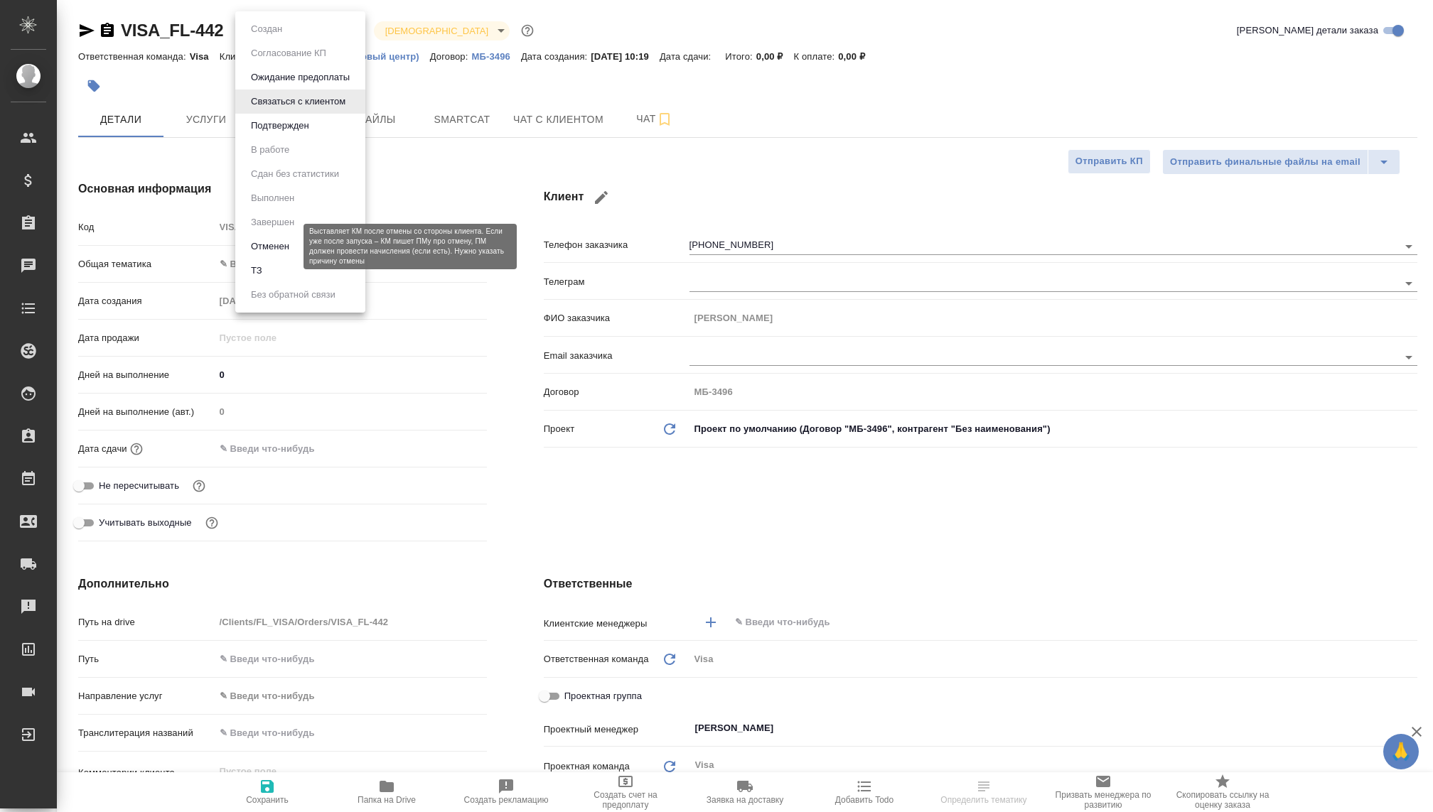
type textarea "x"
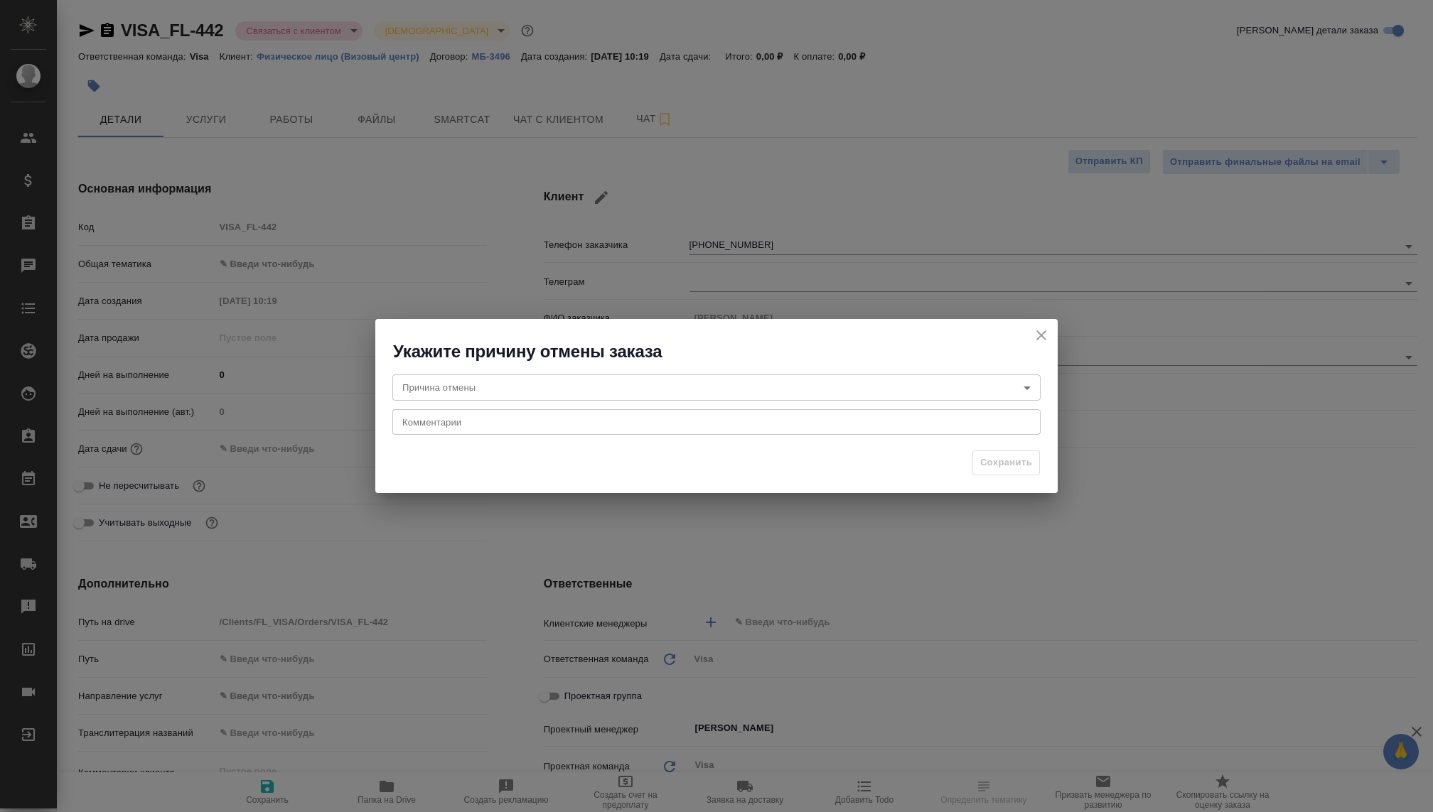
click at [481, 391] on body "🙏 .cls-1 fill:#fff; AWATERA Kovaleva Ekaterina Клиенты Спецификации Заказы Чаты…" at bounding box center [716, 406] width 1433 height 812
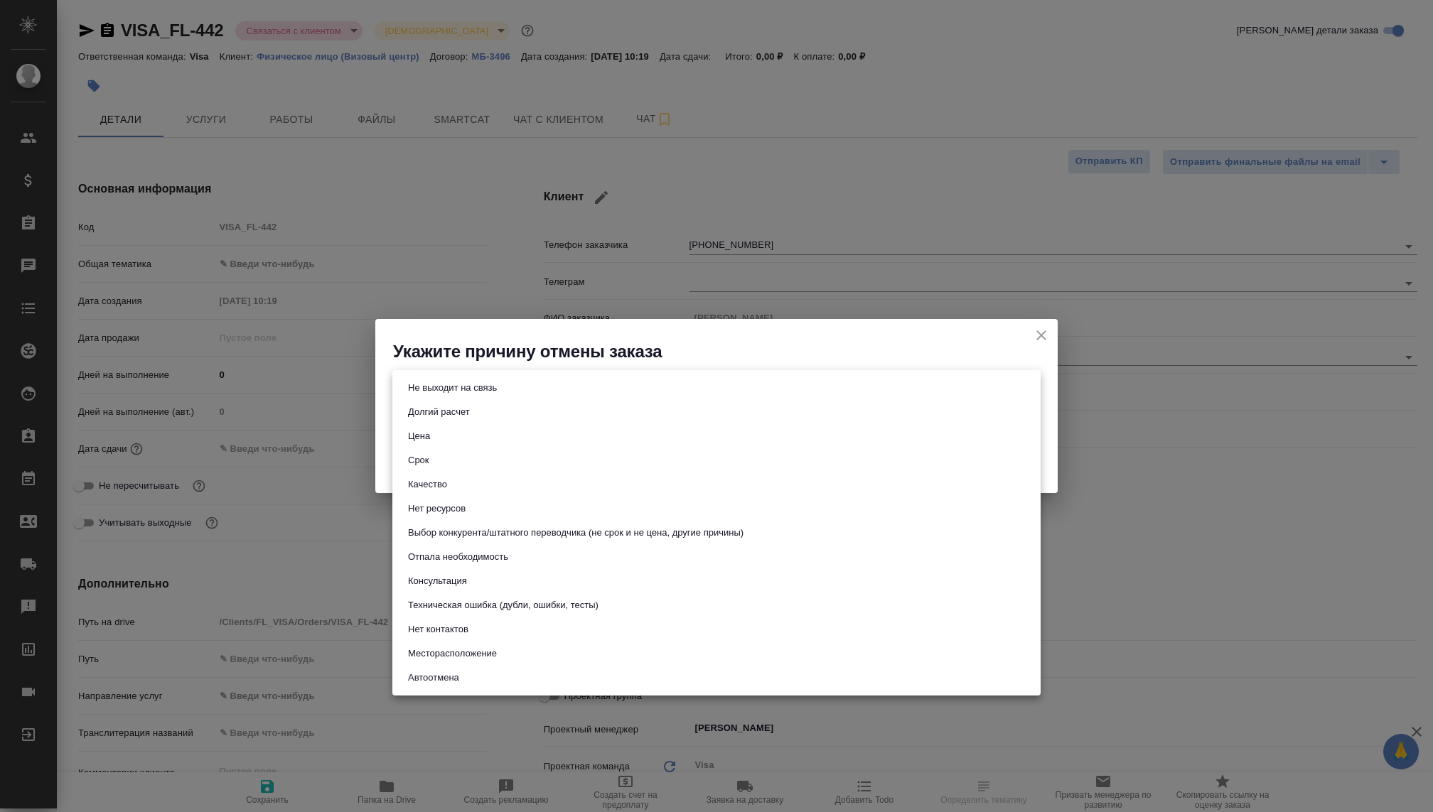
click at [454, 394] on button "Не выходит на связь" at bounding box center [452, 388] width 97 height 16
type input "stopContacting"
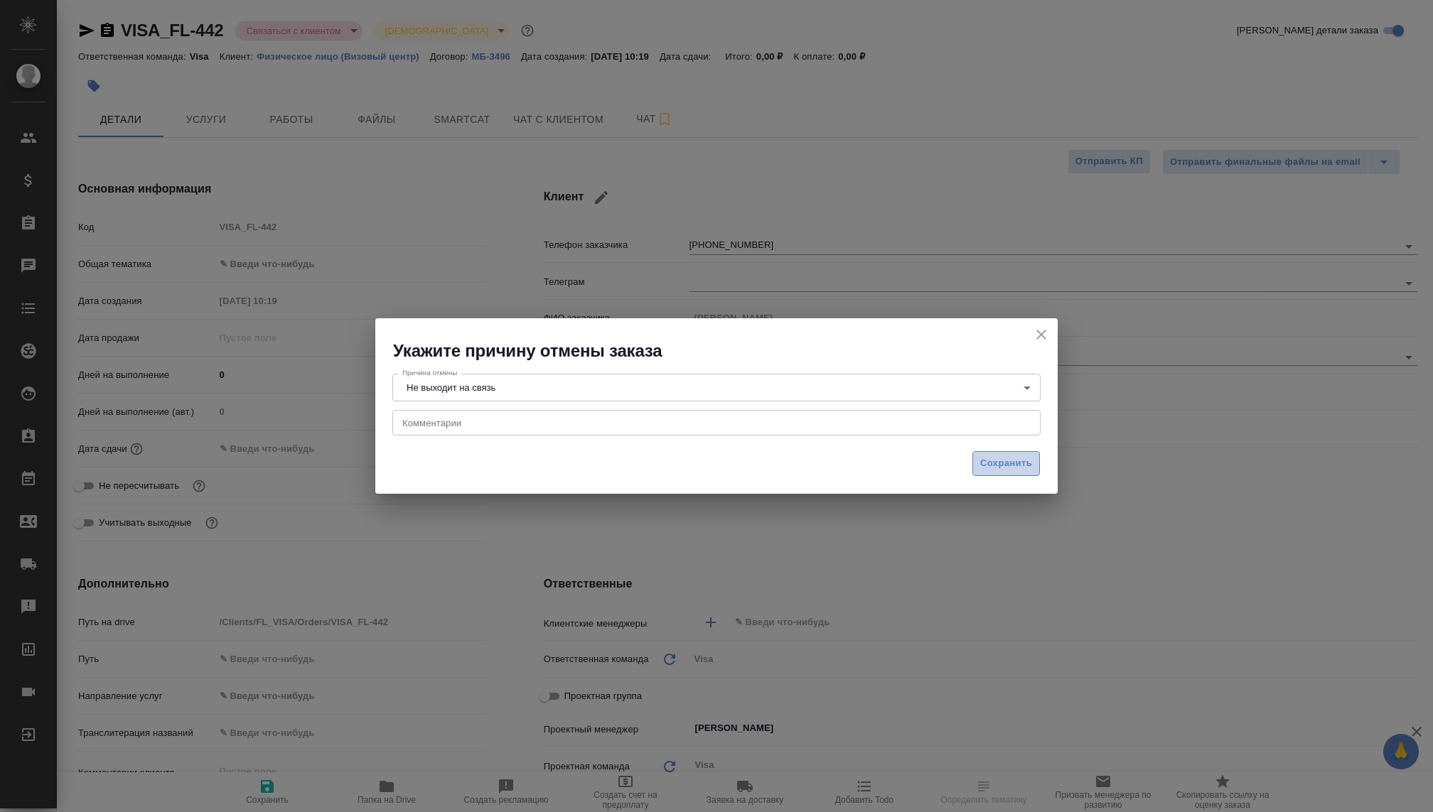
click at [982, 457] on span "Сохранить" at bounding box center [1006, 464] width 52 height 16
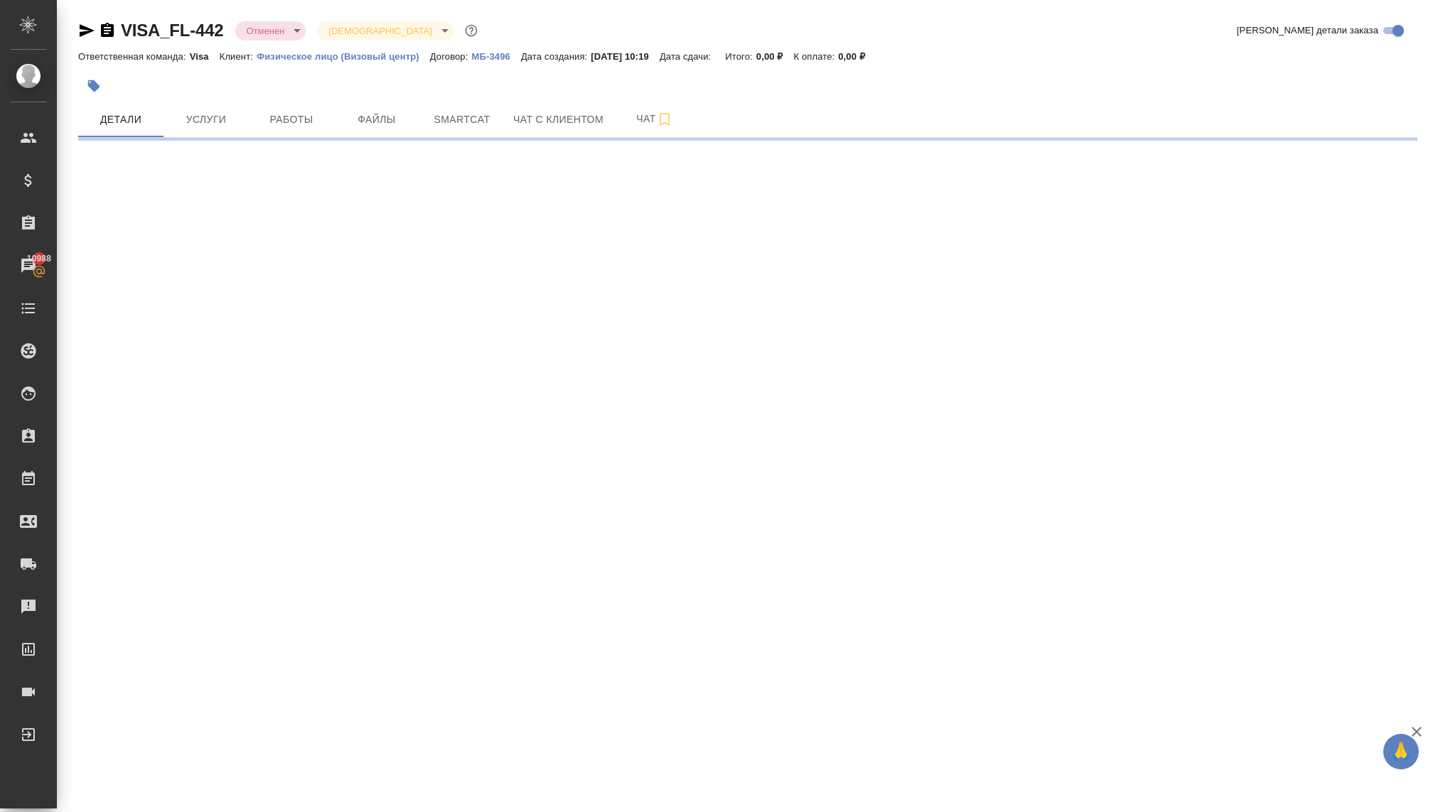
select select "RU"
click at [277, 32] on body "🙏 .cls-1 fill:#fff; AWATERA [PERSON_NAME] Спецификации Заказы Чаты Todo Проекты…" at bounding box center [716, 406] width 1433 height 812
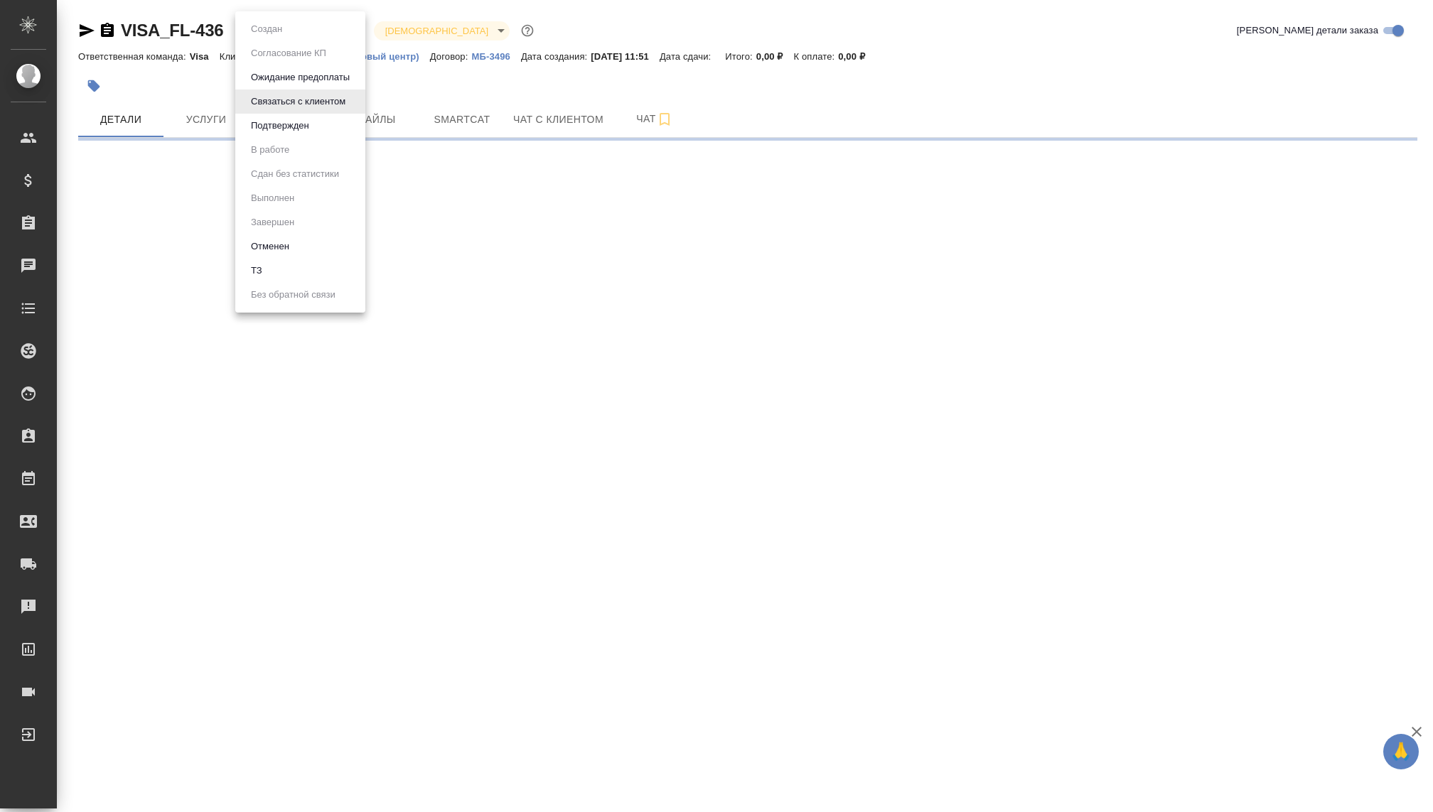
select select "RU"
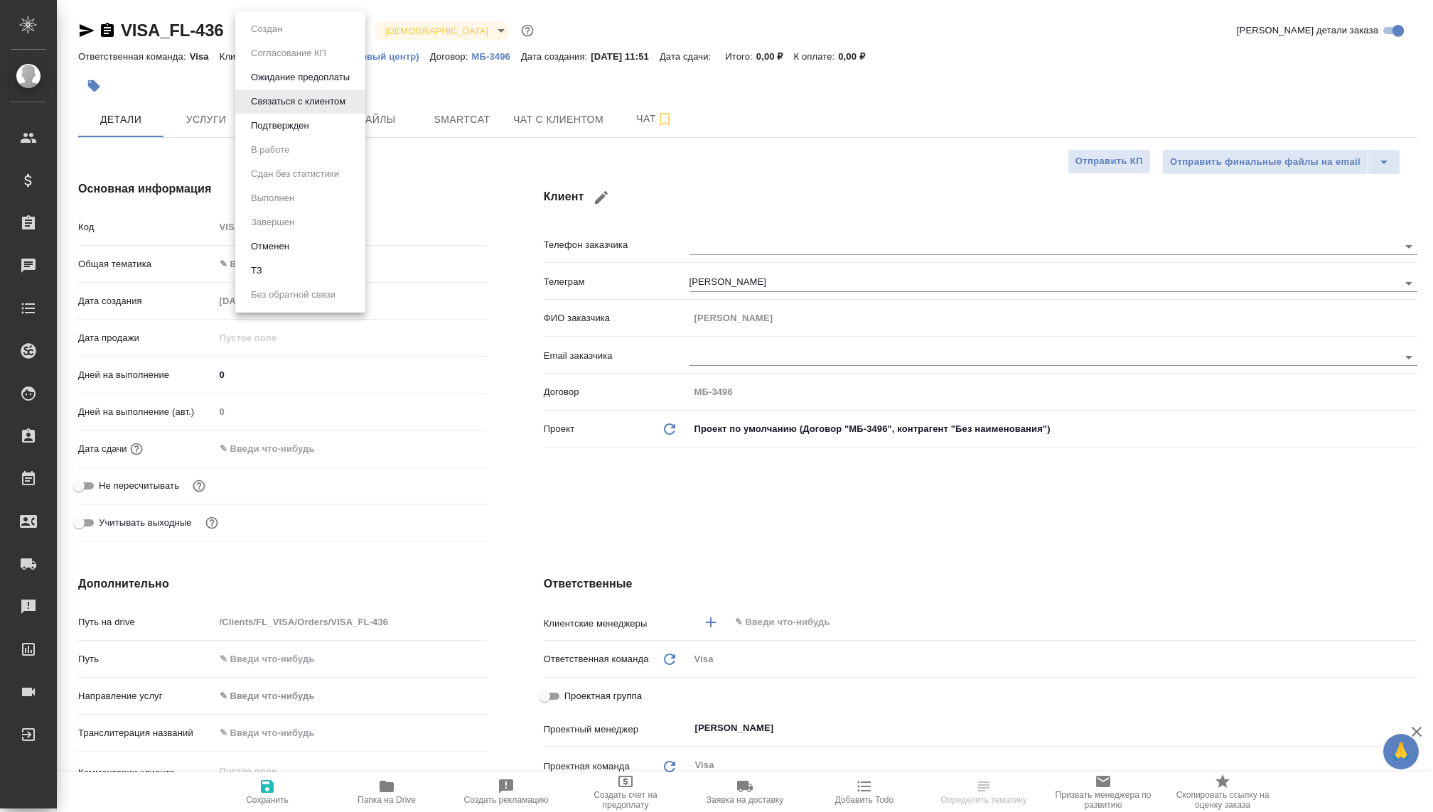
type textarea "x"
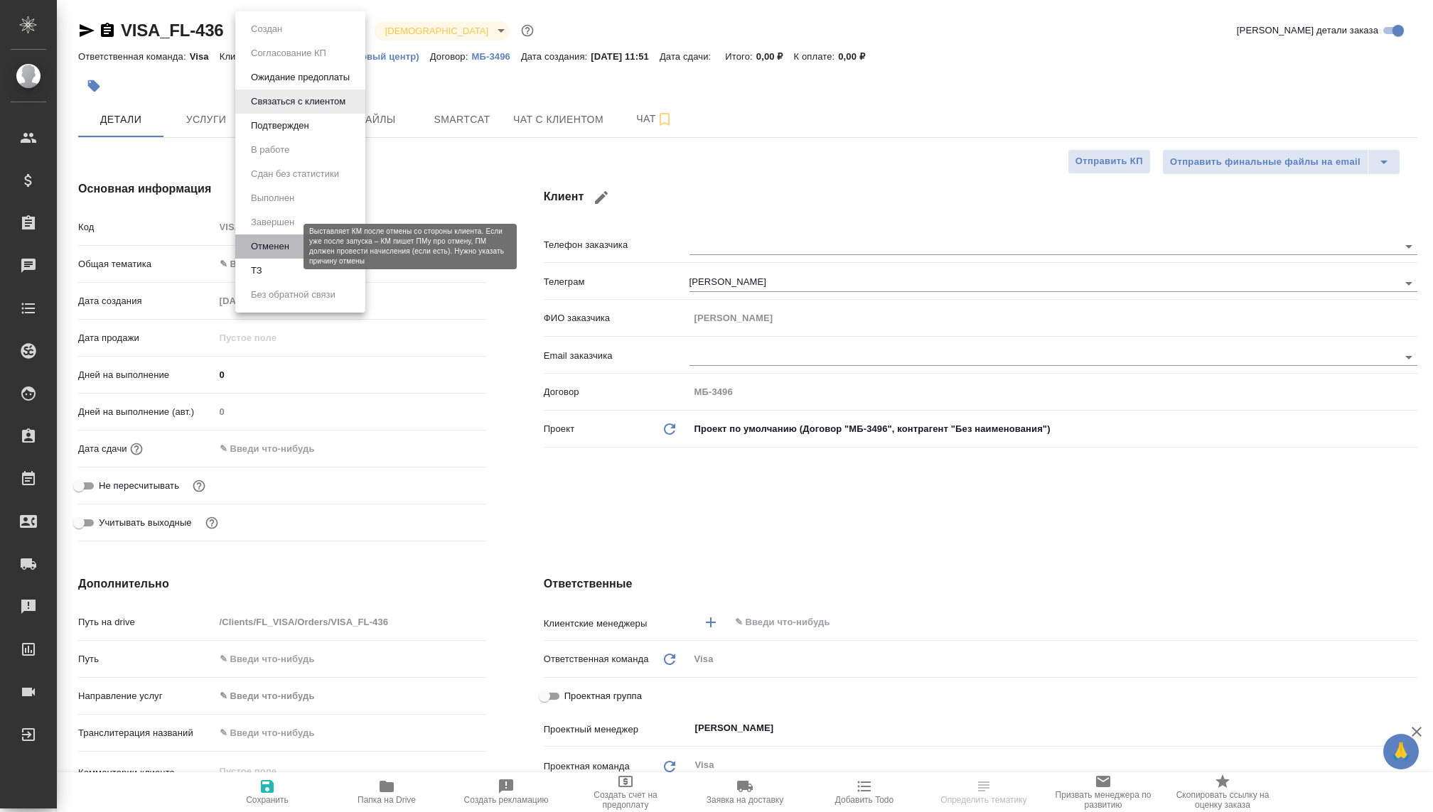
click at [278, 245] on button "Отменен" at bounding box center [270, 247] width 47 height 16
type textarea "x"
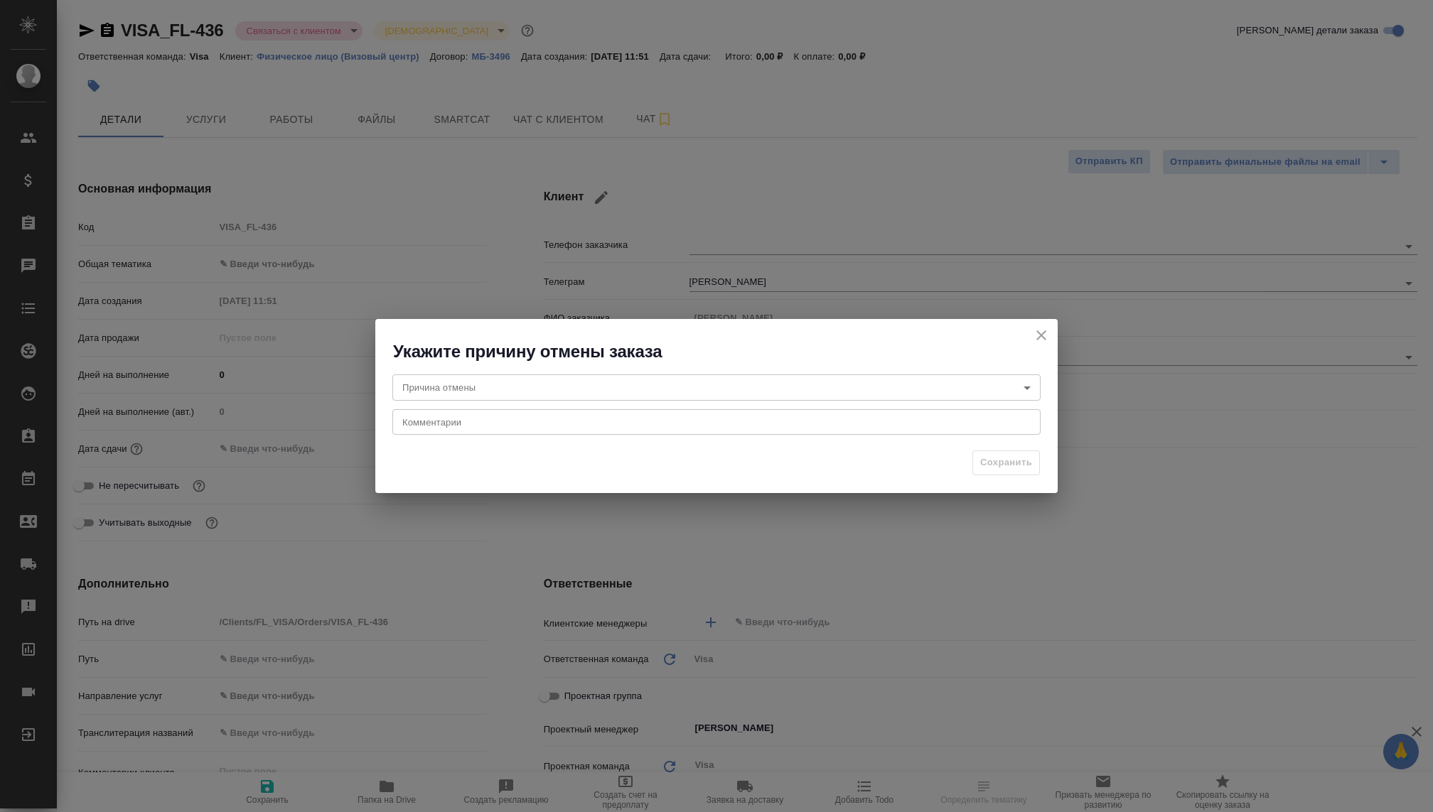
click at [466, 386] on body "🙏 .cls-1 fill:#fff; AWATERA Kovaleva Ekaterina Клиенты Спецификации Заказы Чаты…" at bounding box center [716, 406] width 1433 height 812
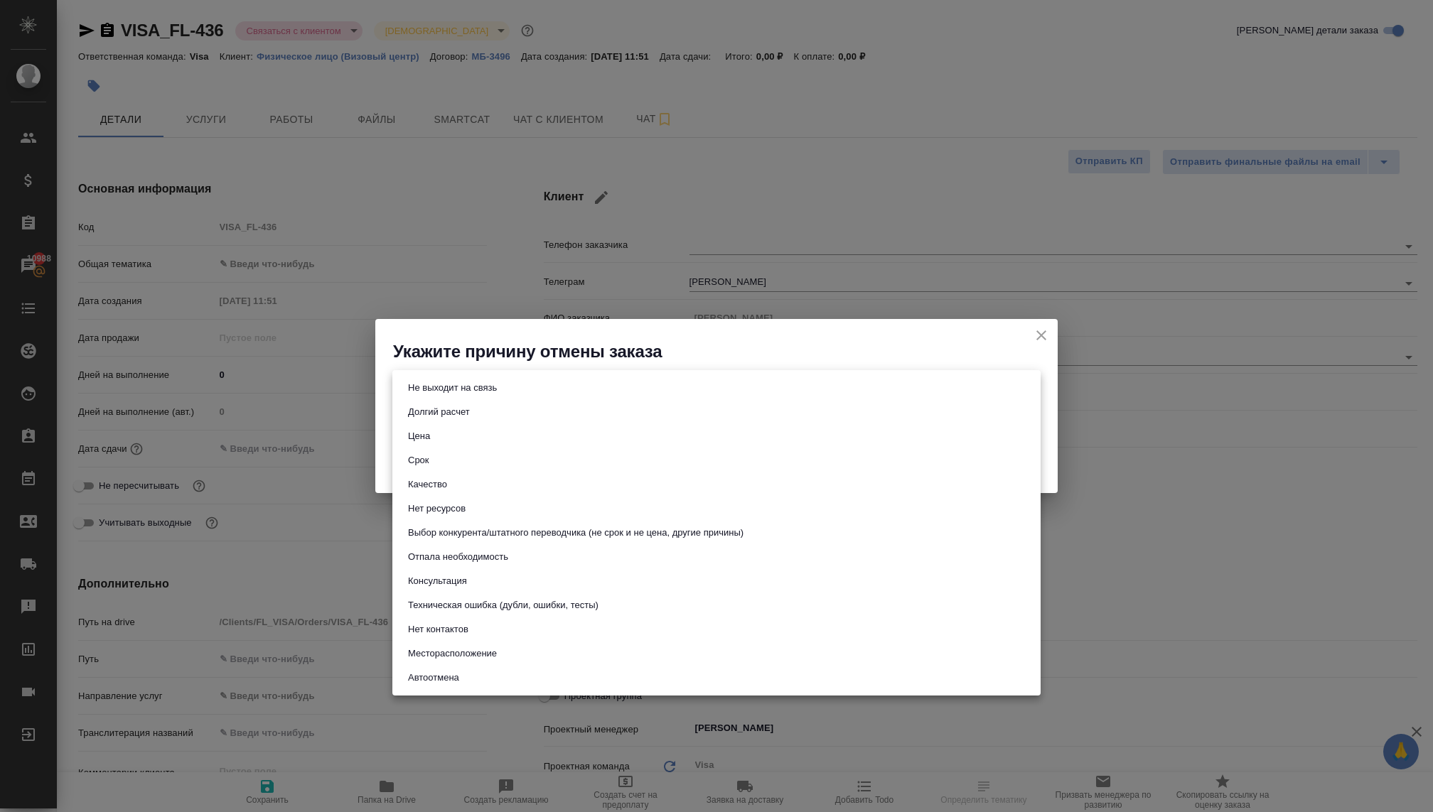
click at [458, 563] on button "Отпала необходимость" at bounding box center [458, 557] width 109 height 16
type input "noNeed"
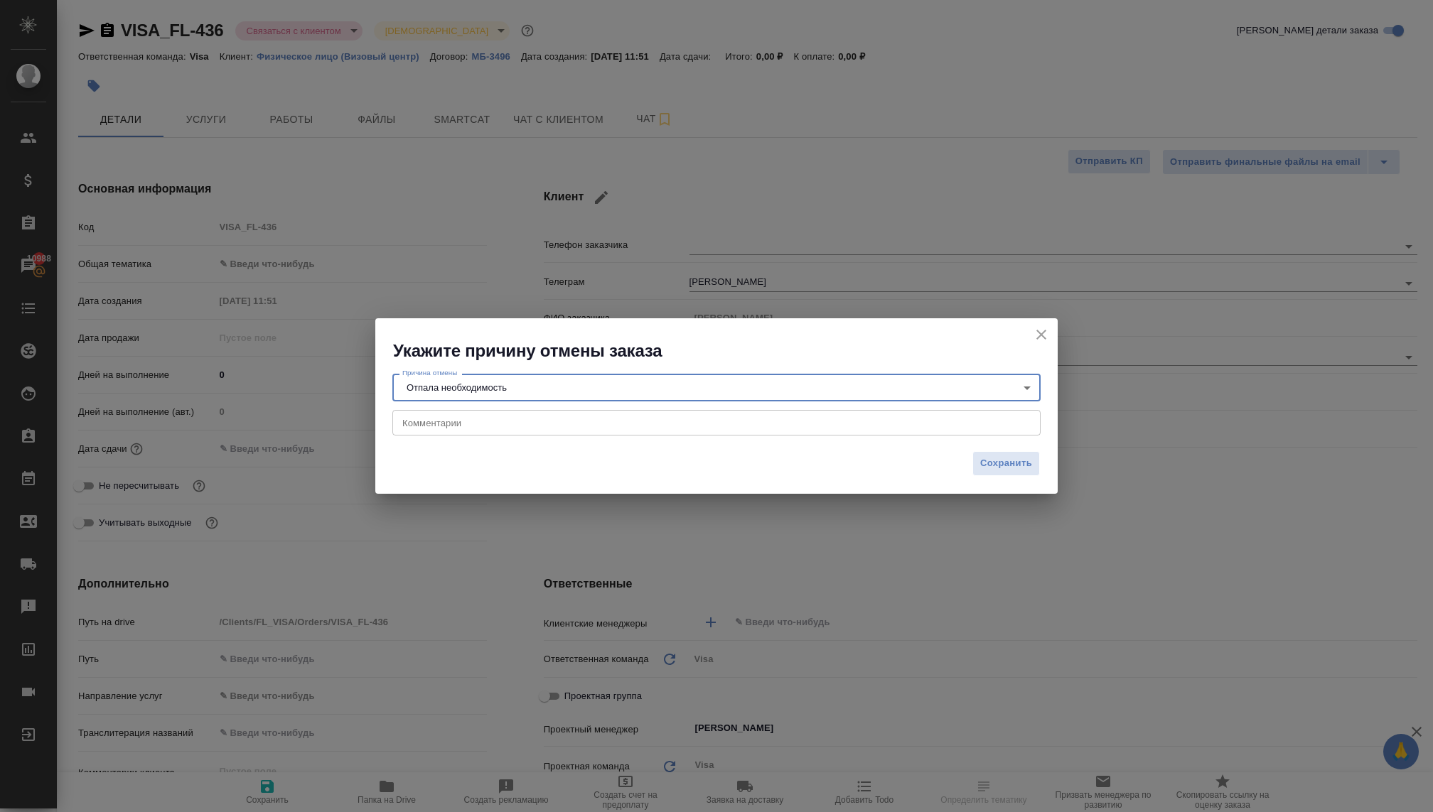
click at [422, 428] on div "x Комментарии" at bounding box center [716, 423] width 648 height 26
type textarea "пока отложили поездку"
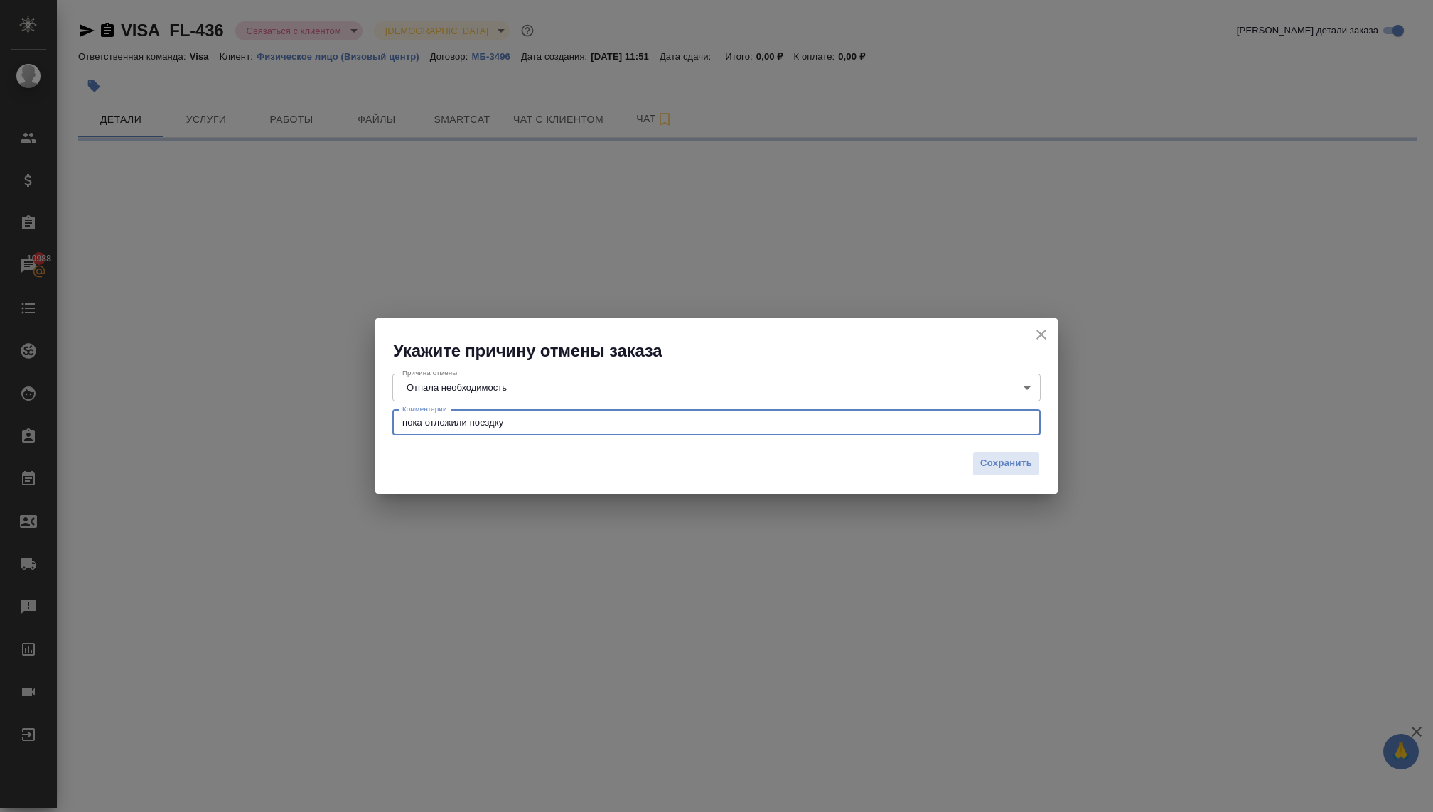
select select "RU"
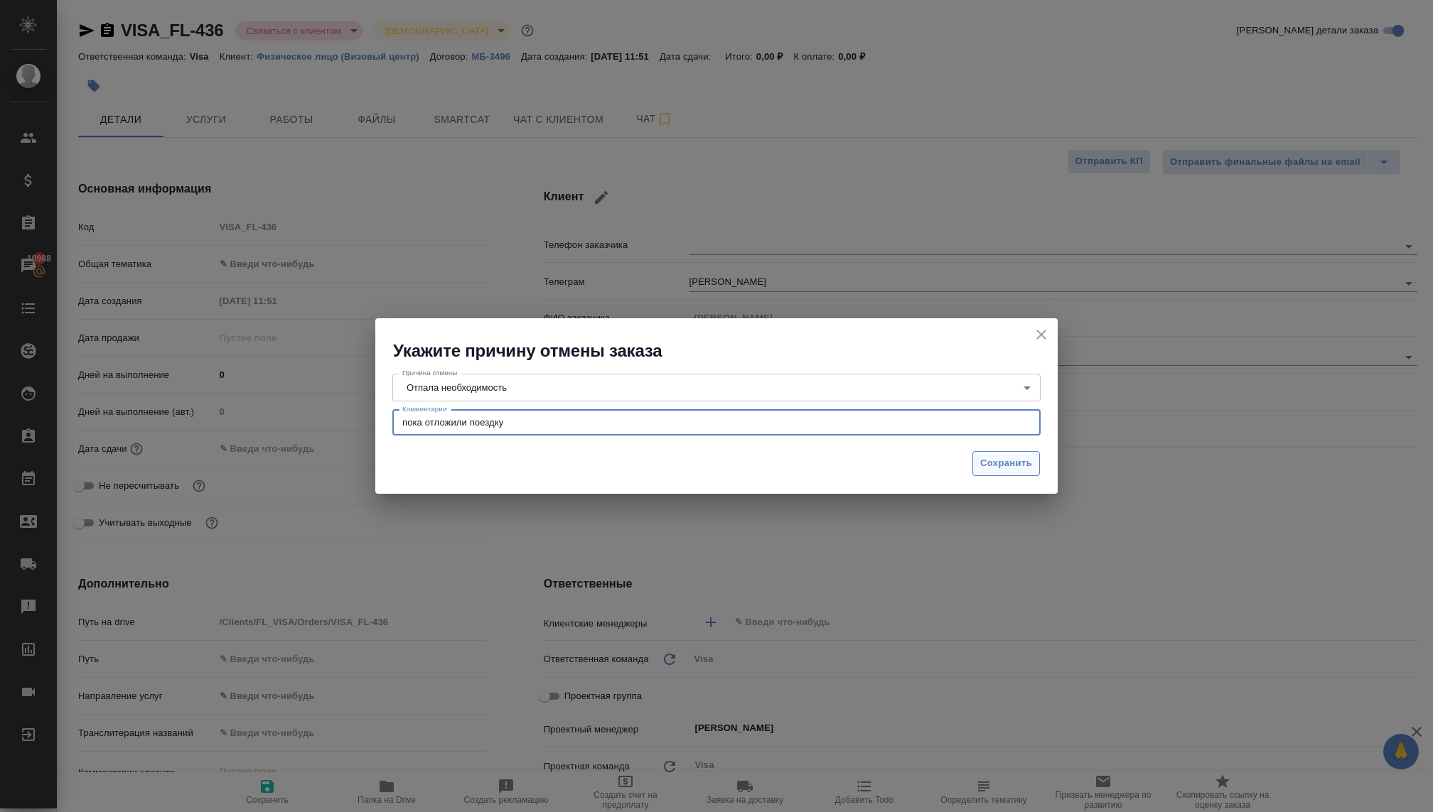
type textarea "x"
type textarea "пока отложили поездку, вернутся позже"
click at [1004, 468] on span "Сохранить" at bounding box center [1006, 464] width 52 height 16
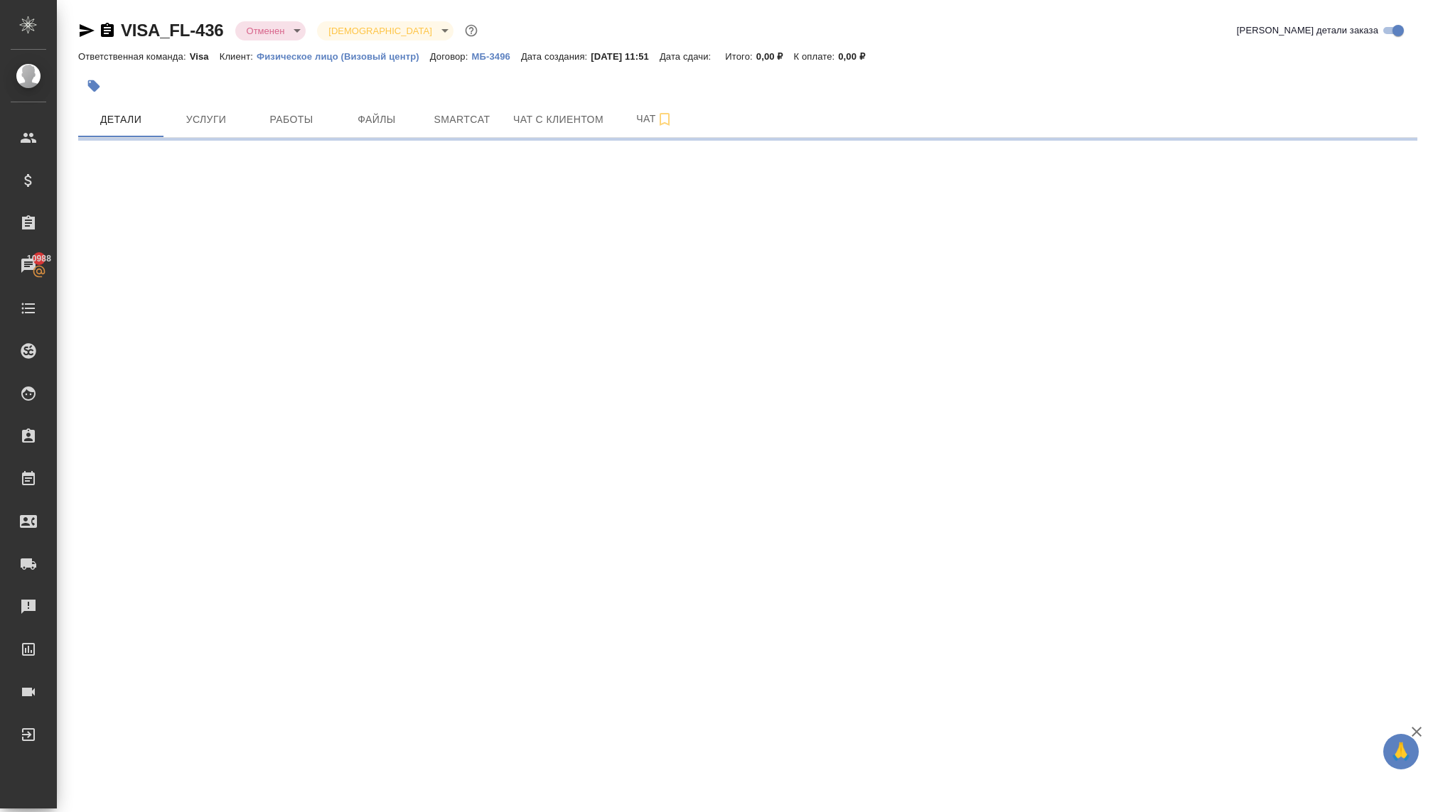
select select "RU"
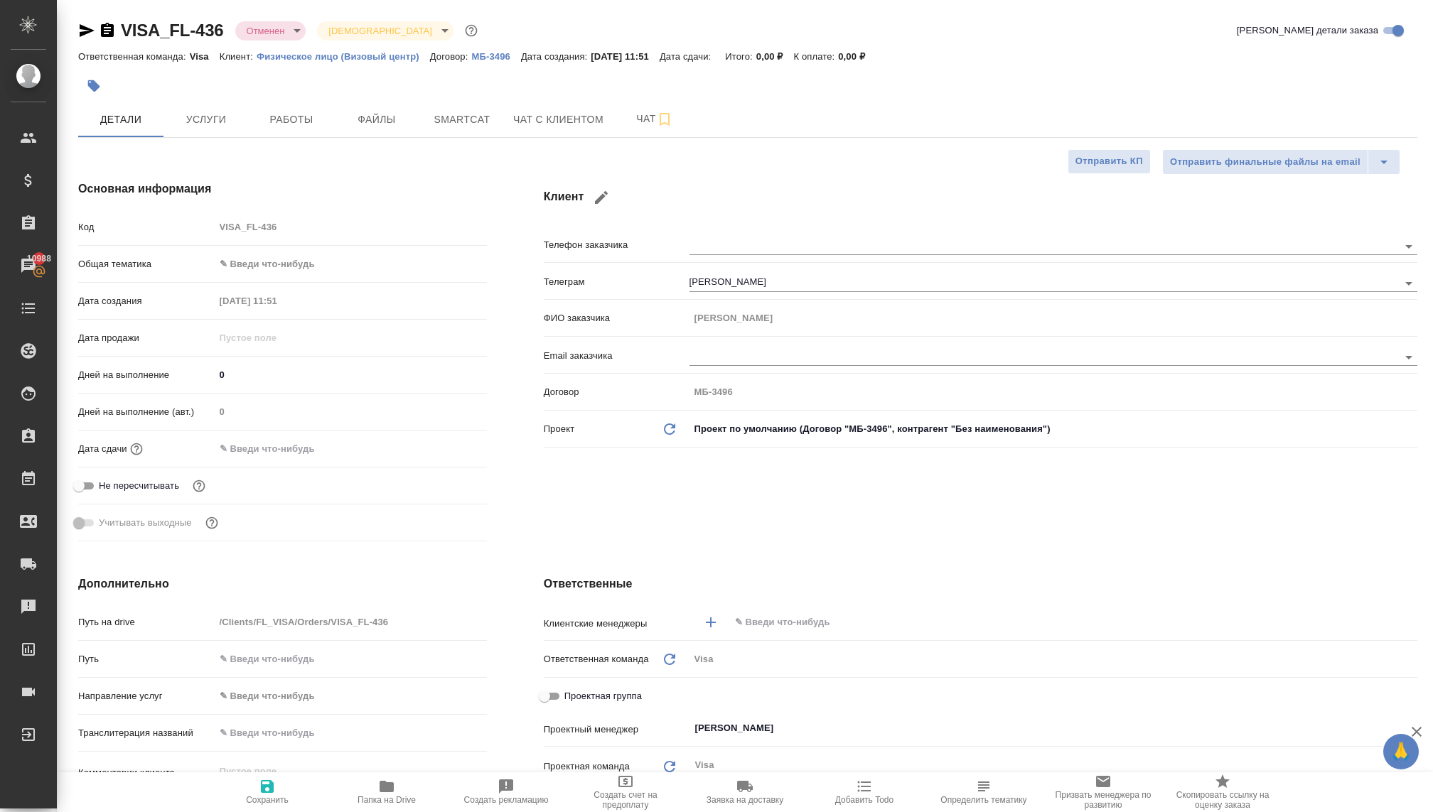
type textarea "x"
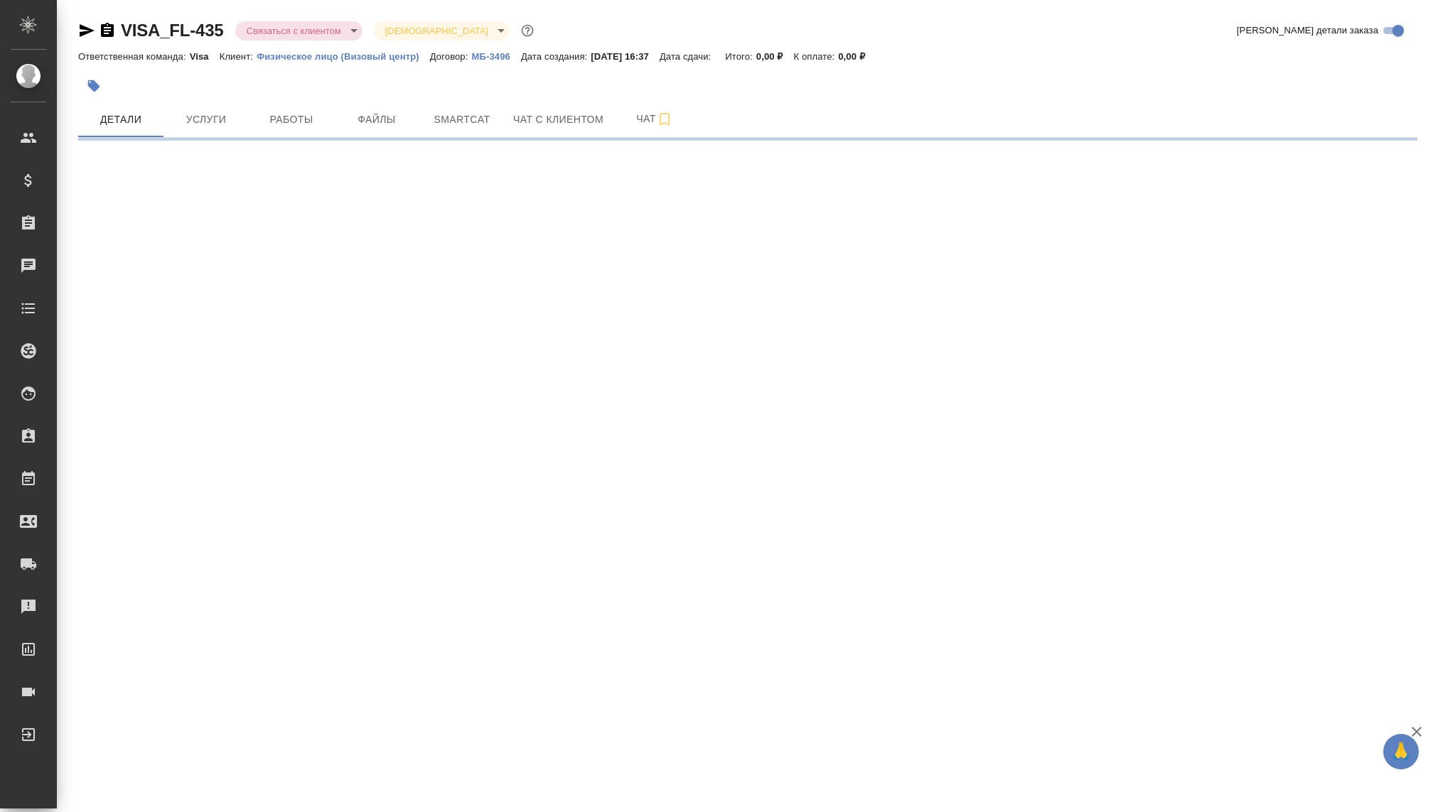
select select "RU"
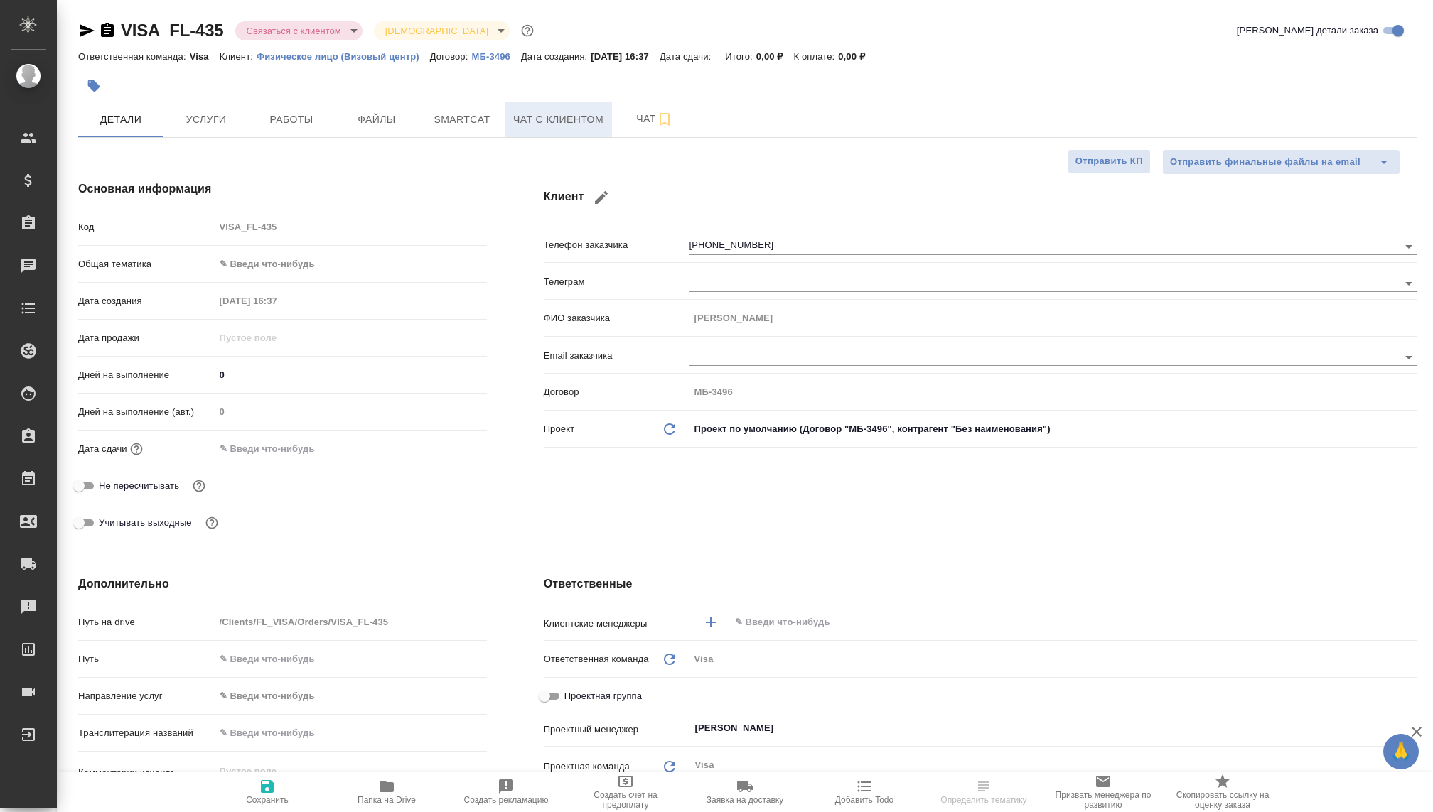
type textarea "x"
click at [542, 109] on button "Чат с клиентом" at bounding box center [558, 120] width 107 height 36
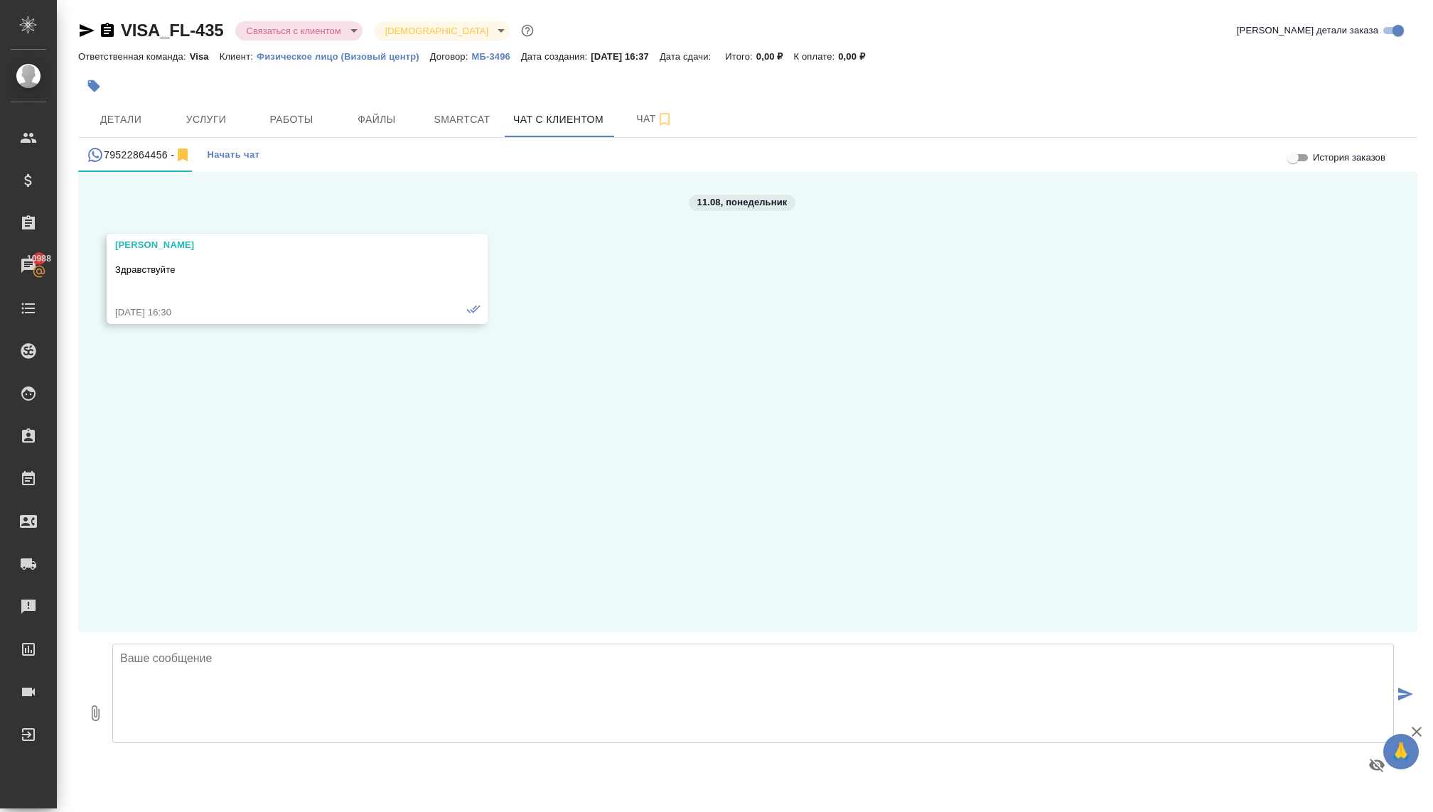
click at [234, 151] on span "Начать чат" at bounding box center [233, 155] width 53 height 16
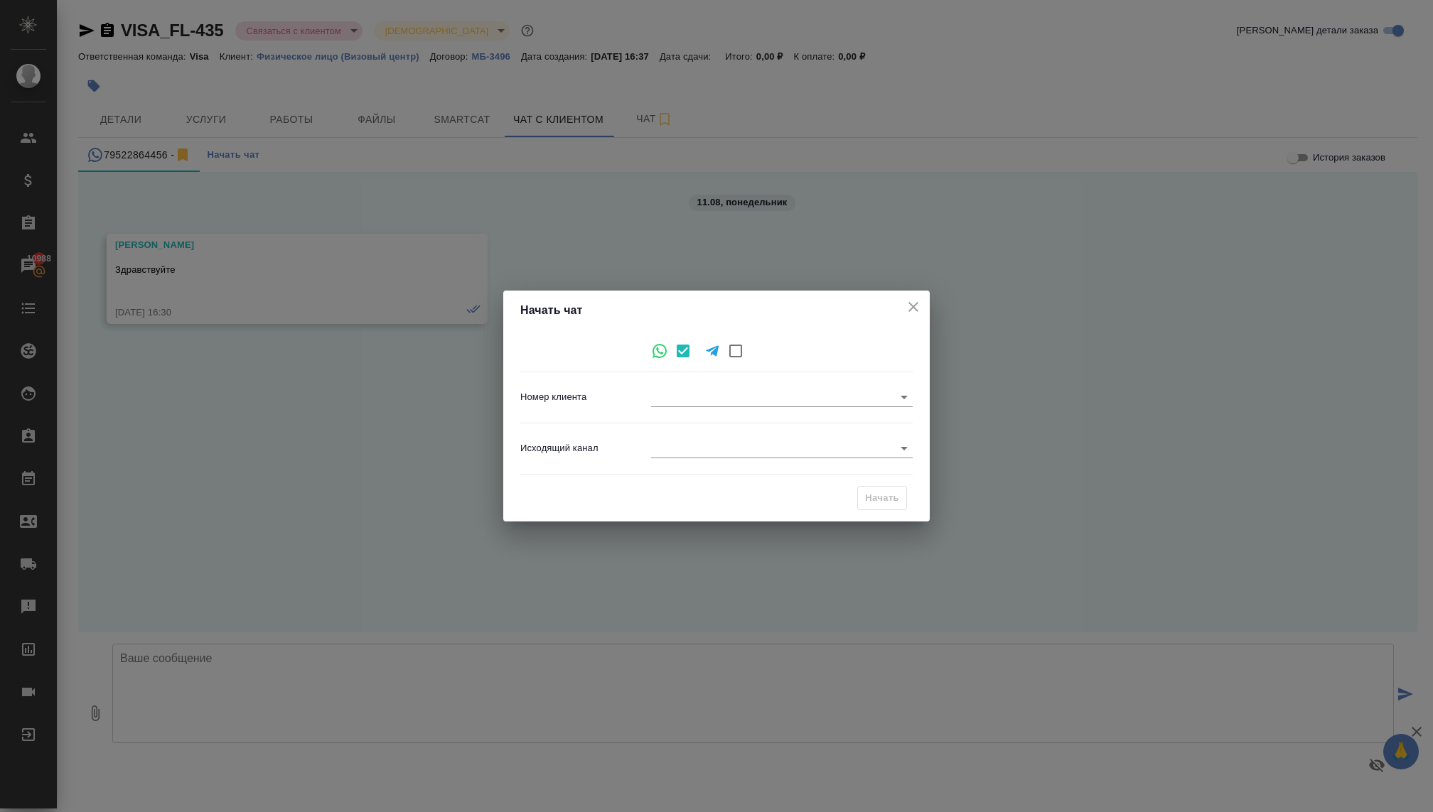
type input "9619eb68c6c90de525184a32"
click at [670, 431] on div "Исходящий канал ​" at bounding box center [716, 448] width 392 height 39
click at [672, 444] on body "🙏 .cls-1 fill:#fff; AWATERA [PERSON_NAME] Спецификации Заказы 10988 Чаты Todo П…" at bounding box center [716, 406] width 1433 height 812
click at [682, 468] on li "Визовый Центр Awatera" at bounding box center [782, 471] width 262 height 23
type input "4"
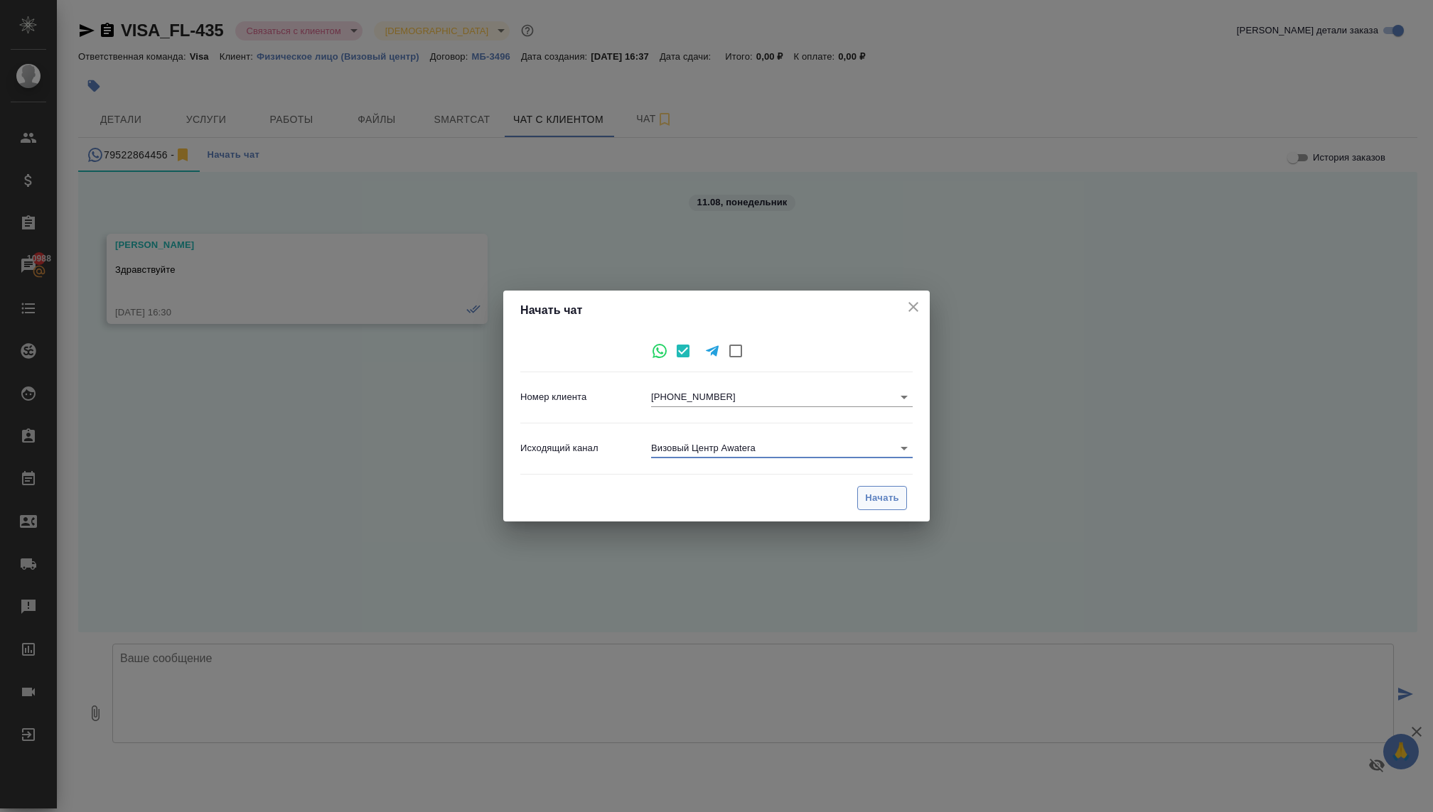
click at [874, 506] on button "Начать" at bounding box center [882, 498] width 50 height 25
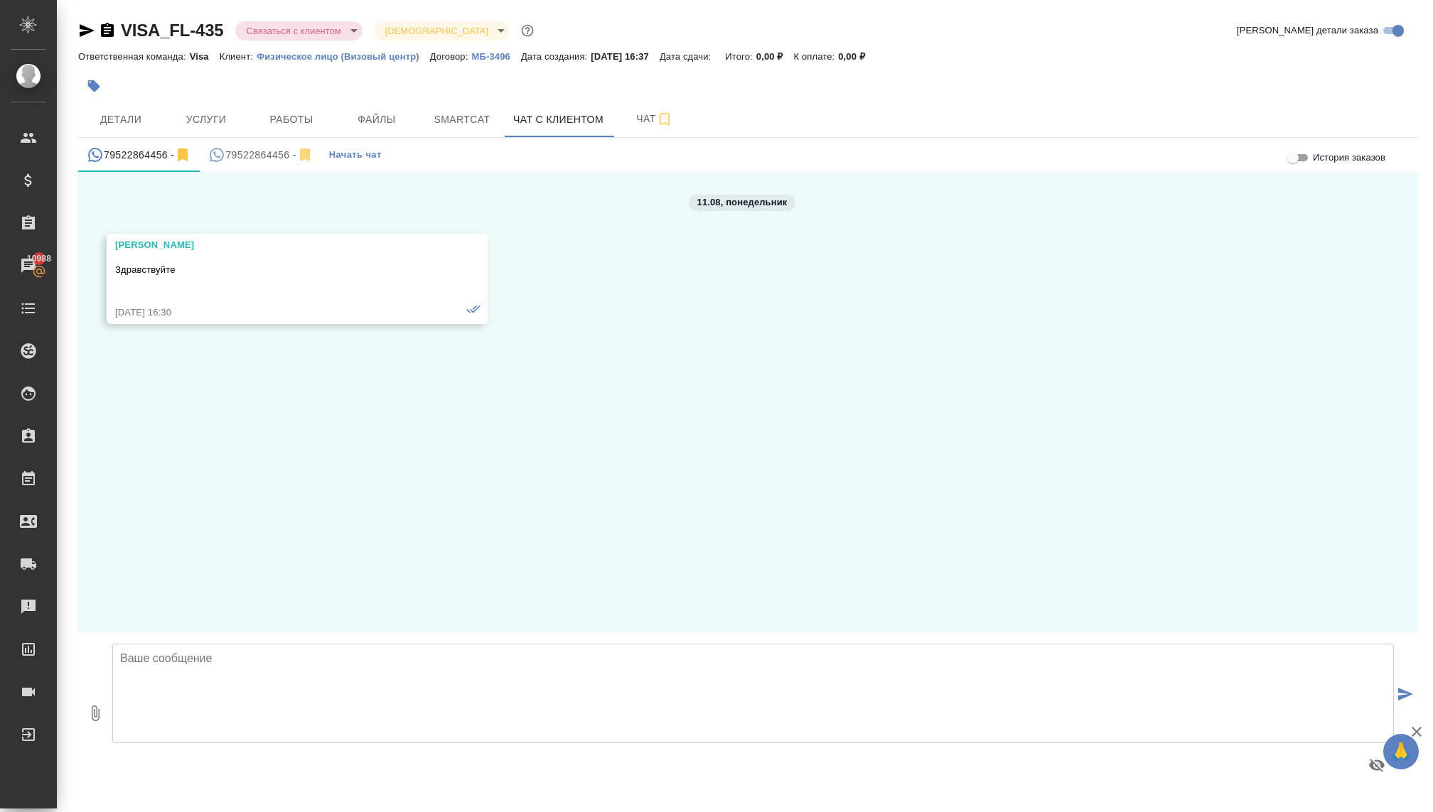
click at [429, 687] on textarea at bounding box center [753, 694] width 1282 height 100
click at [245, 153] on div "79522864456 -" at bounding box center [260, 155] width 104 height 18
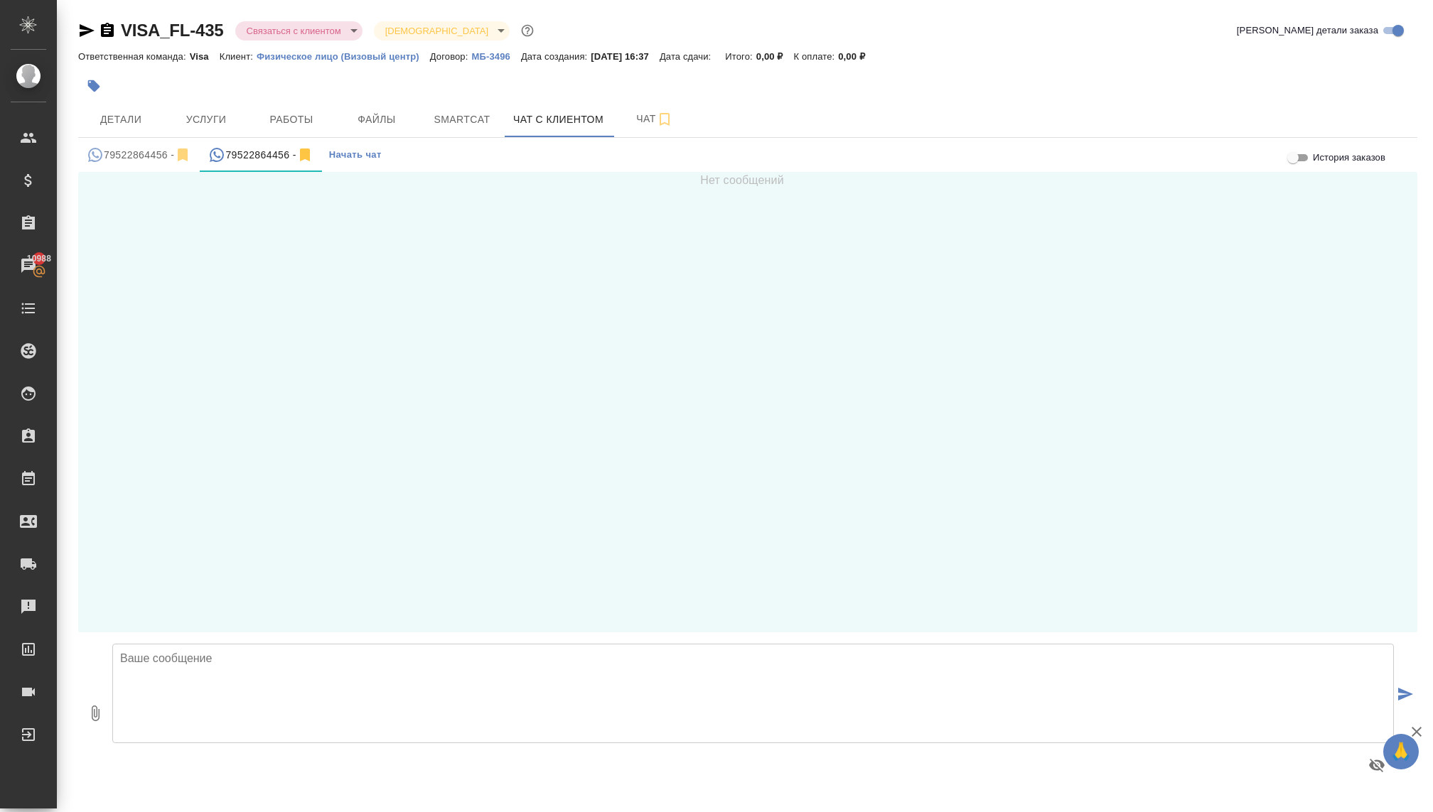
click at [224, 715] on textarea at bounding box center [753, 694] width 1282 height 100
type textarea "Добрый день! Подскажите, для Вас еще актуально оформление загран.паспорта?"
